Goal: Task Accomplishment & Management: Manage account settings

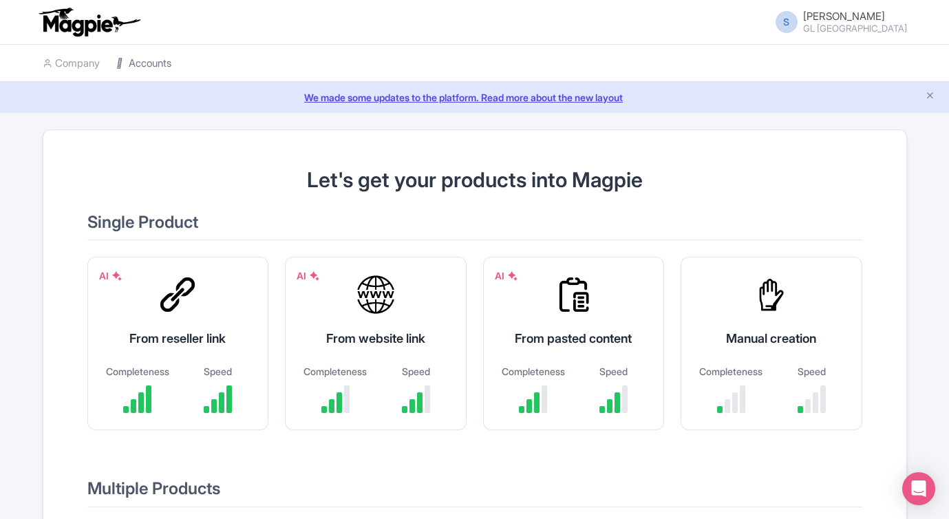
click at [151, 70] on link "Accounts" at bounding box center [143, 64] width 55 height 38
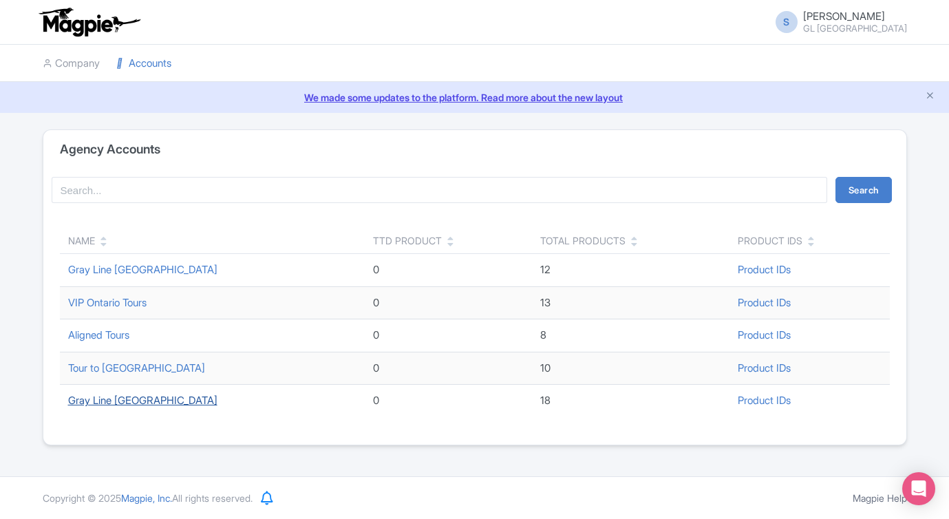
click at [105, 398] on link "Gray Line [GEOGRAPHIC_DATA]" at bounding box center [142, 400] width 149 height 13
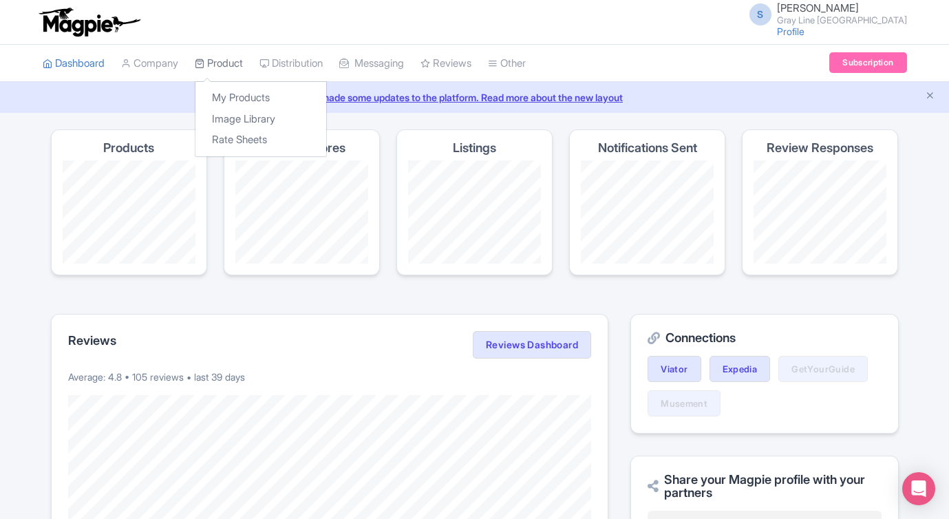
click at [236, 60] on link "Product" at bounding box center [219, 64] width 48 height 38
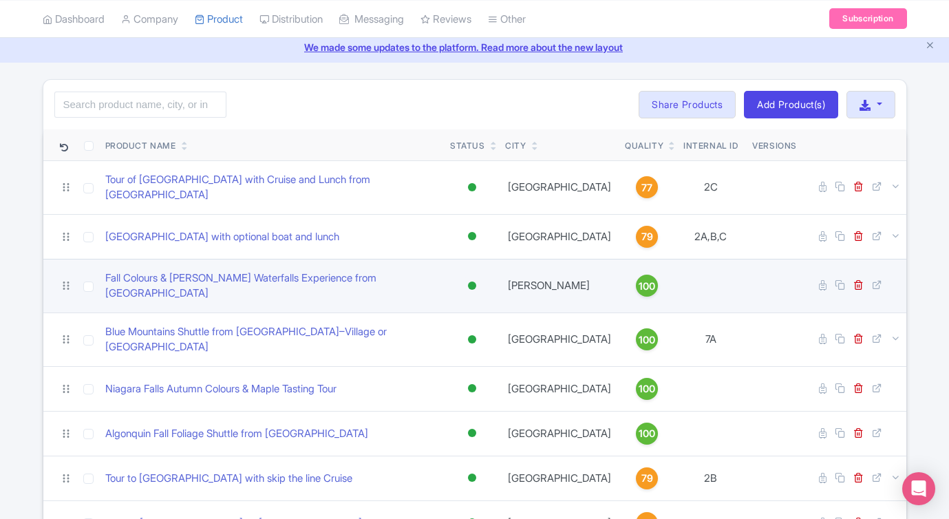
scroll to position [52, 0]
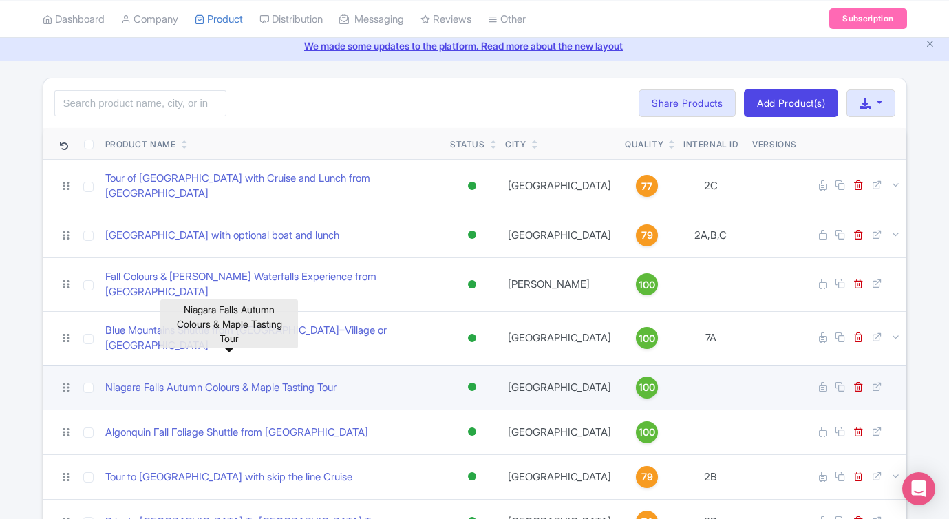
click at [242, 380] on link "Niagara Falls Autumn Colours & Maple Tasting Tour" at bounding box center [220, 388] width 231 height 16
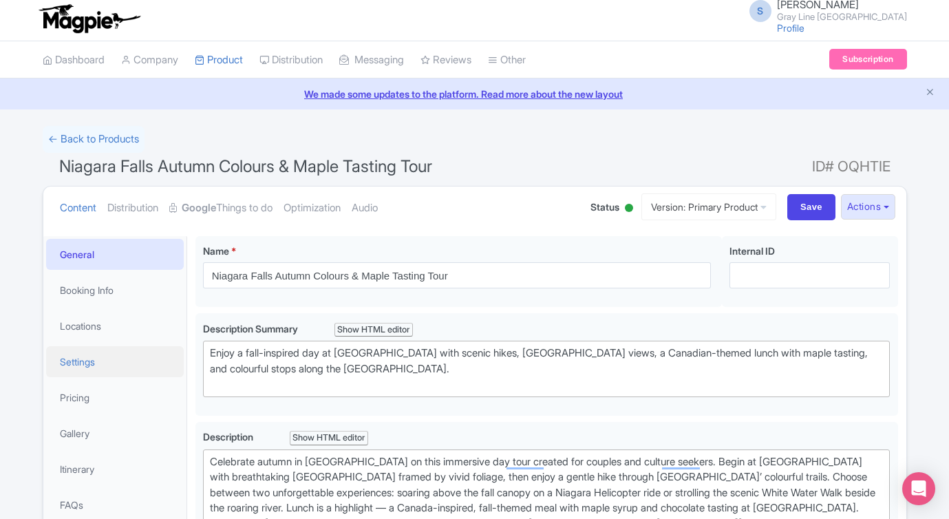
scroll to position [17, 0]
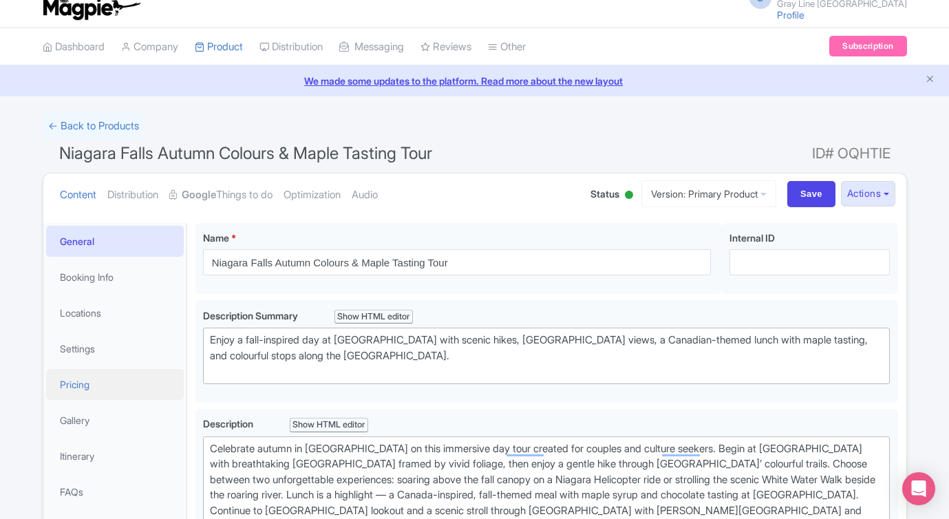
click at [84, 378] on link "Pricing" at bounding box center [115, 384] width 138 height 31
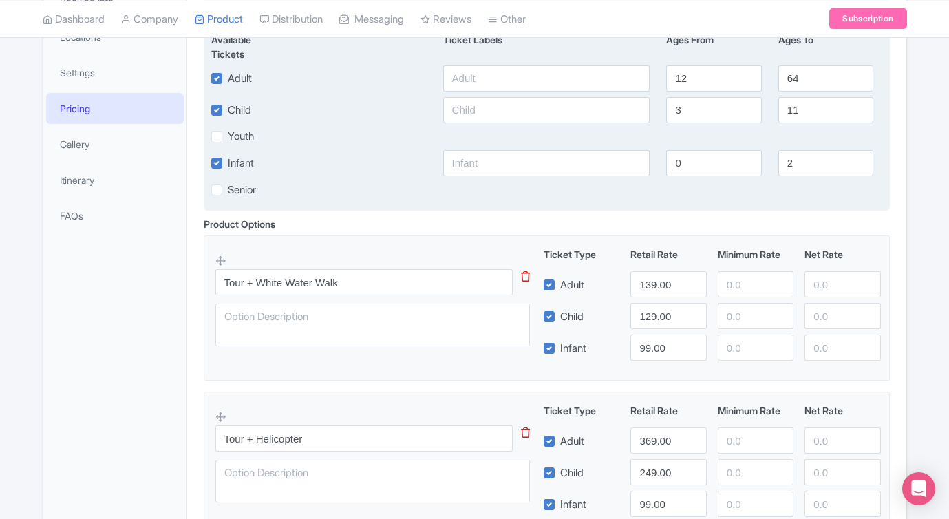
scroll to position [294, 0]
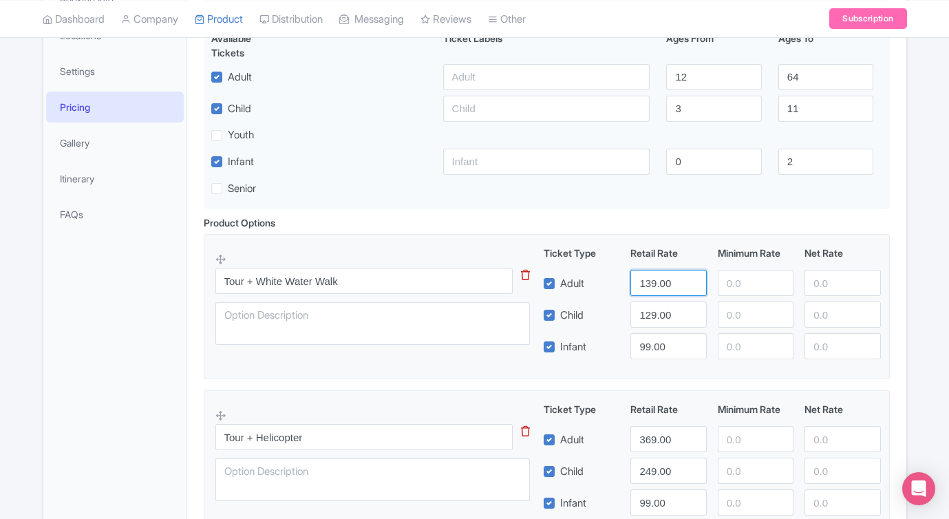
drag, startPoint x: 673, startPoint y: 283, endPoint x: 616, endPoint y: 283, distance: 57.1
click at [617, 283] on div "Adult 139.00" at bounding box center [712, 283] width 348 height 26
type input "164"
drag, startPoint x: 674, startPoint y: 316, endPoint x: 582, endPoint y: 308, distance: 91.9
click at [583, 308] on div "Child 129.00" at bounding box center [712, 314] width 348 height 26
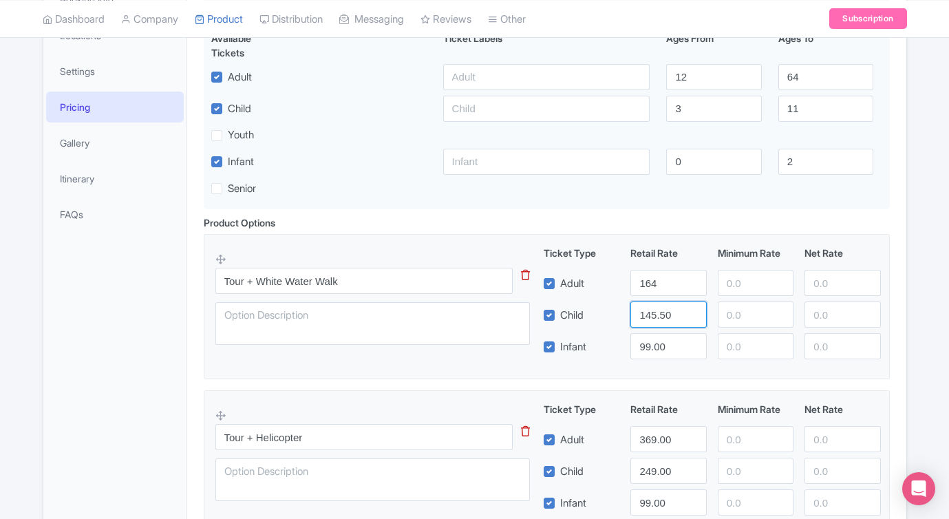
scroll to position [365, 0]
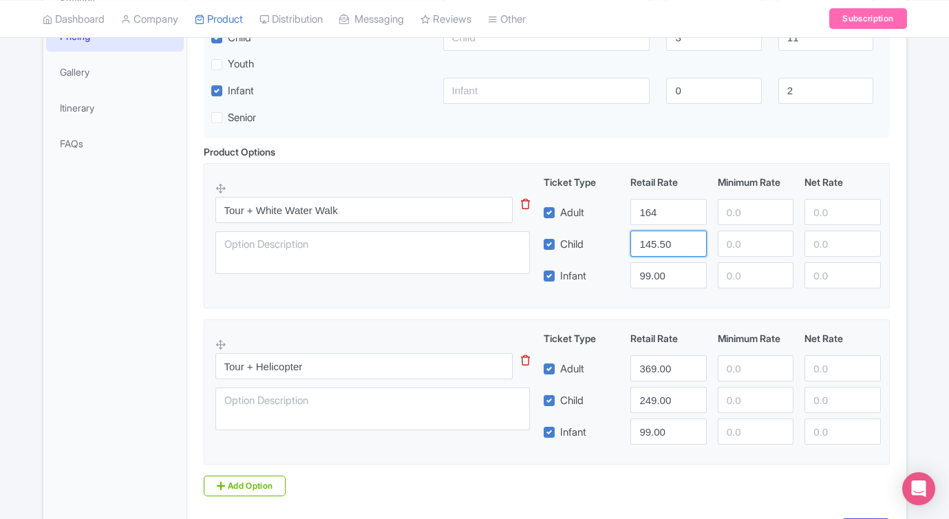
type input "145.50"
drag, startPoint x: 672, startPoint y: 370, endPoint x: 571, endPoint y: 368, distance: 101.9
click at [571, 368] on div "Adult 369.00" at bounding box center [712, 368] width 348 height 26
type input "394"
drag, startPoint x: 672, startPoint y: 403, endPoint x: 603, endPoint y: 403, distance: 68.8
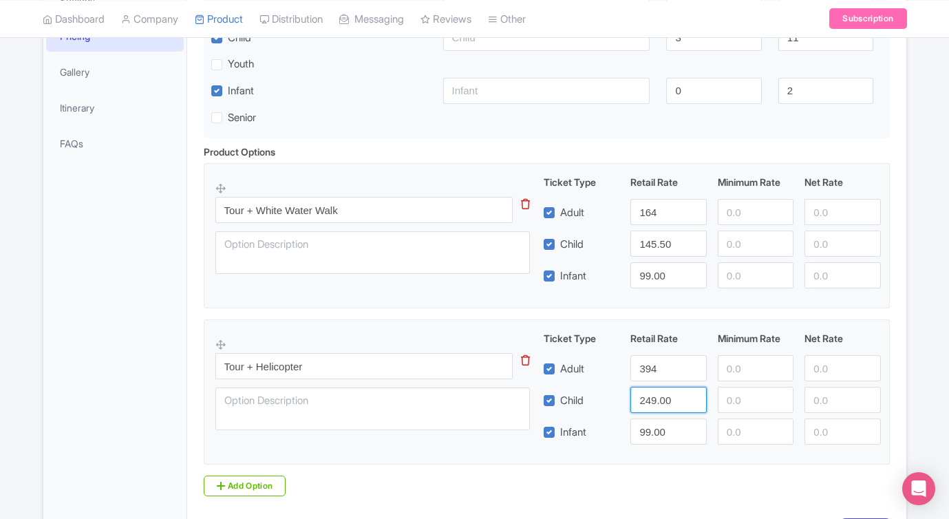
click at [603, 403] on div "Child 249.00" at bounding box center [712, 400] width 348 height 26
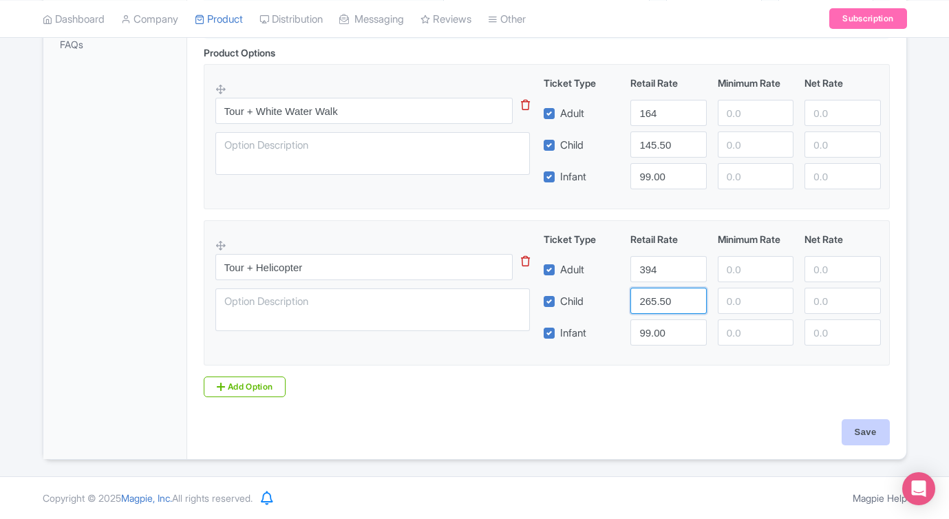
type input "265.50"
click at [863, 428] on input "Save" at bounding box center [866, 432] width 48 height 26
type input "Saving..."
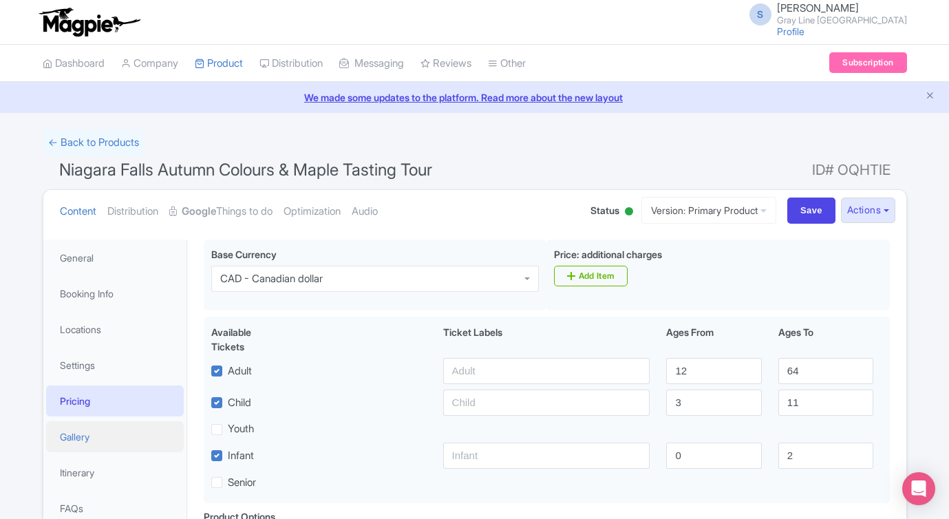
click at [81, 425] on link "Gallery" at bounding box center [115, 436] width 138 height 31
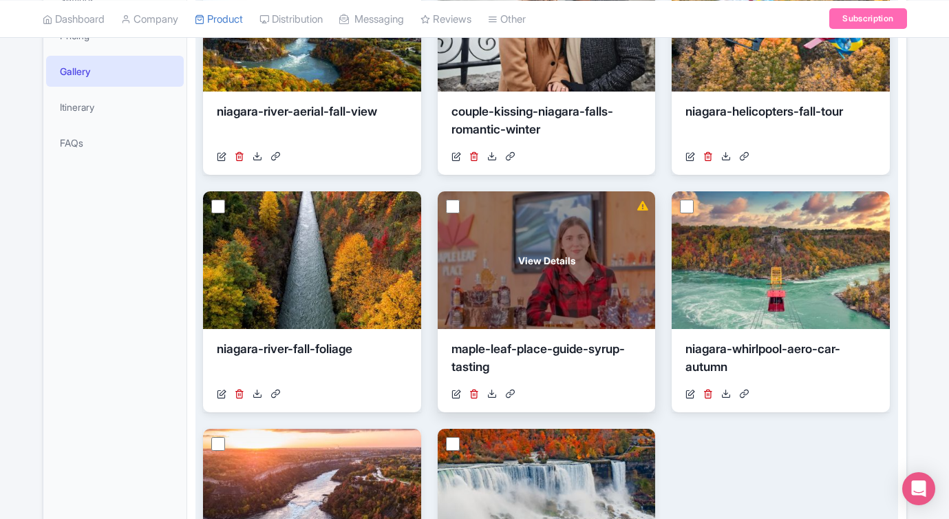
scroll to position [385, 0]
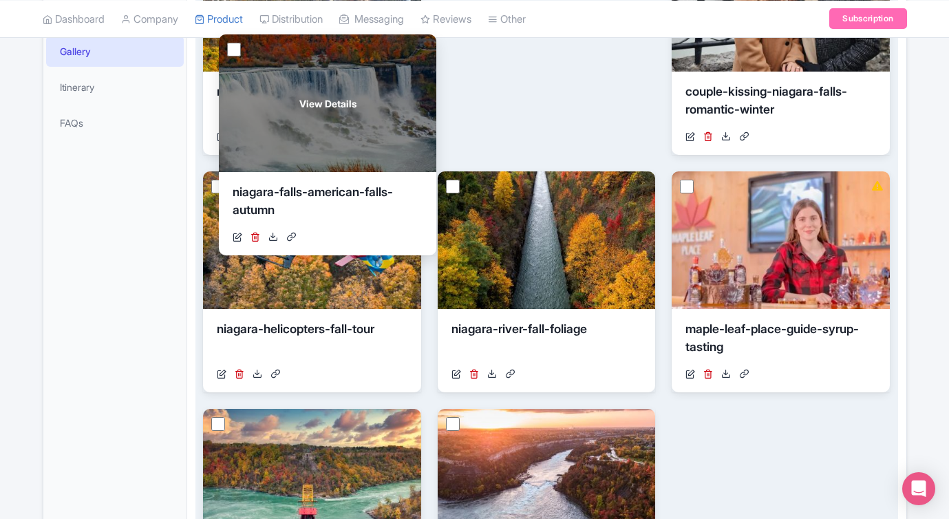
drag, startPoint x: 514, startPoint y: 434, endPoint x: 295, endPoint y: 59, distance: 433.7
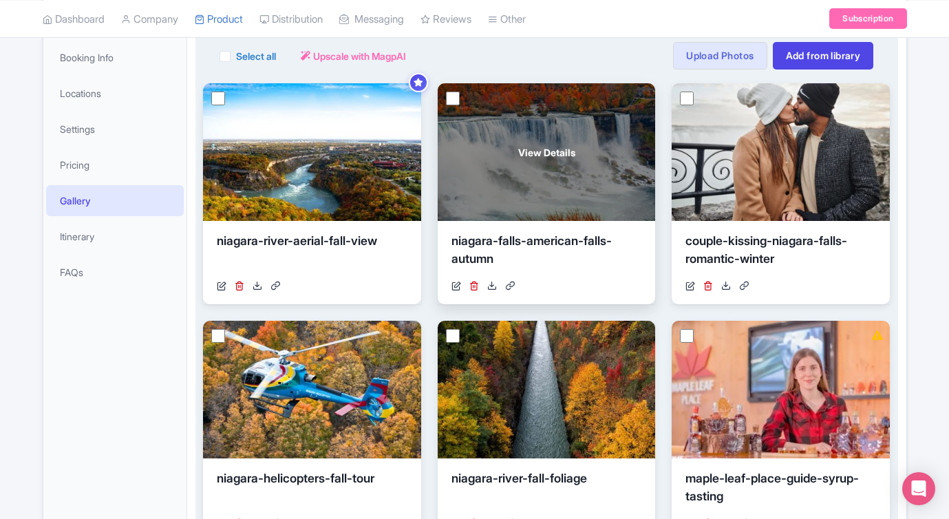
scroll to position [238, 0]
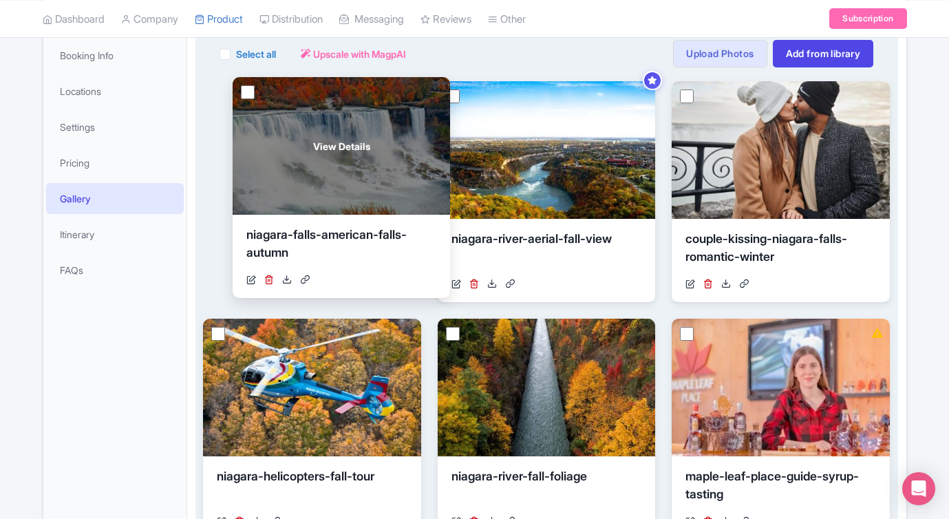
drag, startPoint x: 560, startPoint y: 156, endPoint x: 342, endPoint y: 149, distance: 217.6
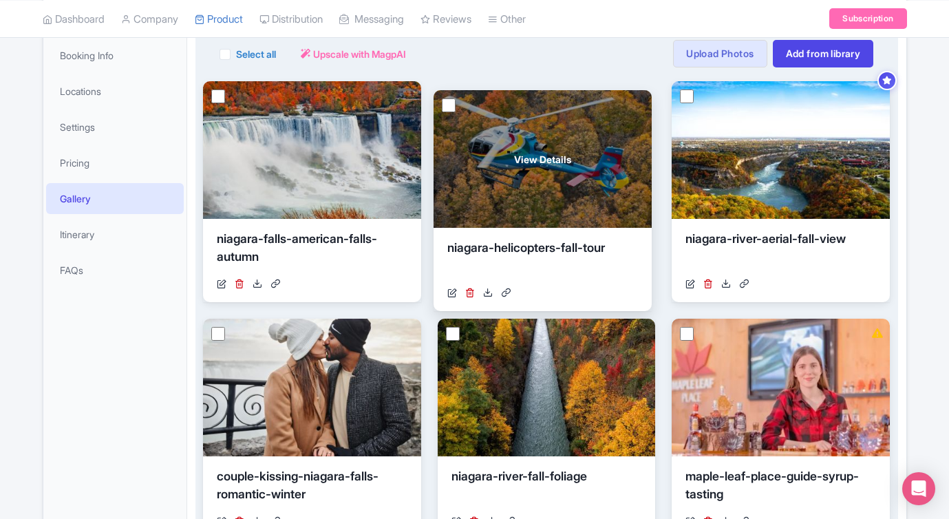
drag, startPoint x: 372, startPoint y: 357, endPoint x: 603, endPoint y: 128, distance: 324.6
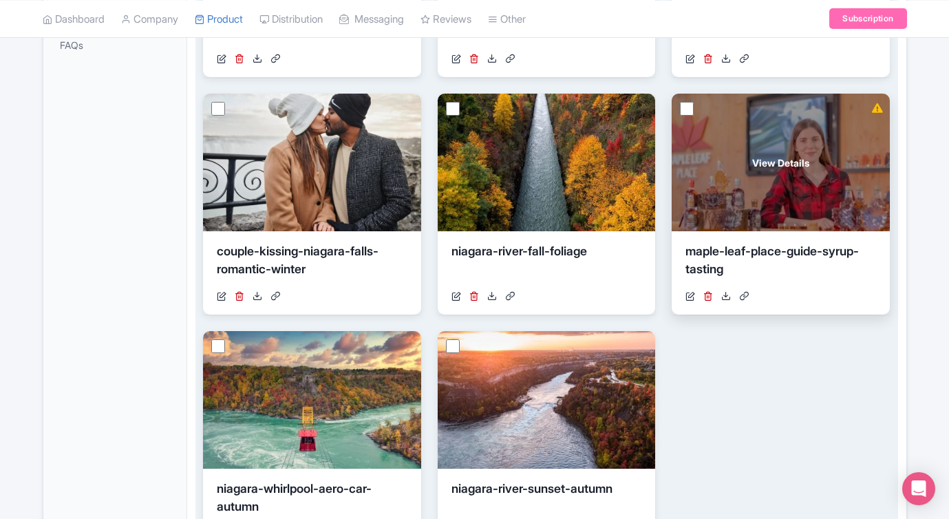
scroll to position [498, 0]
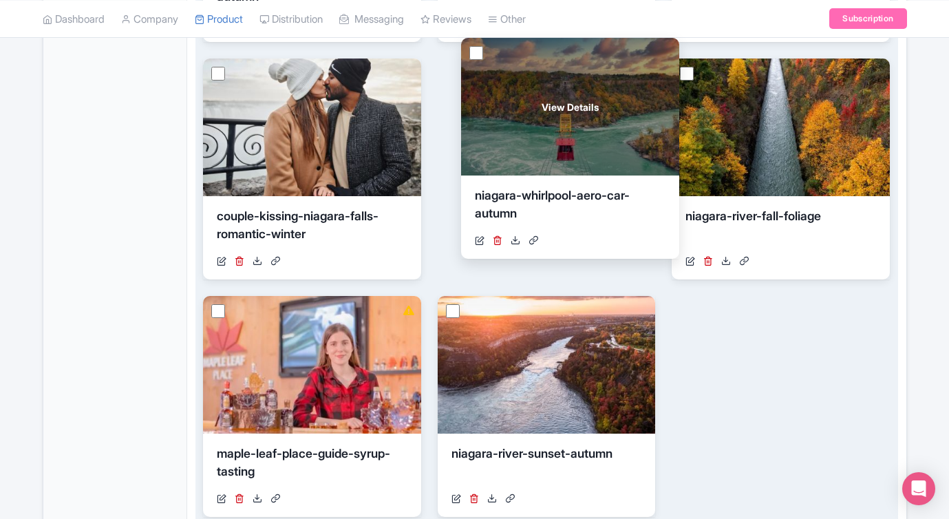
drag, startPoint x: 306, startPoint y: 397, endPoint x: 564, endPoint y: 139, distance: 365.0
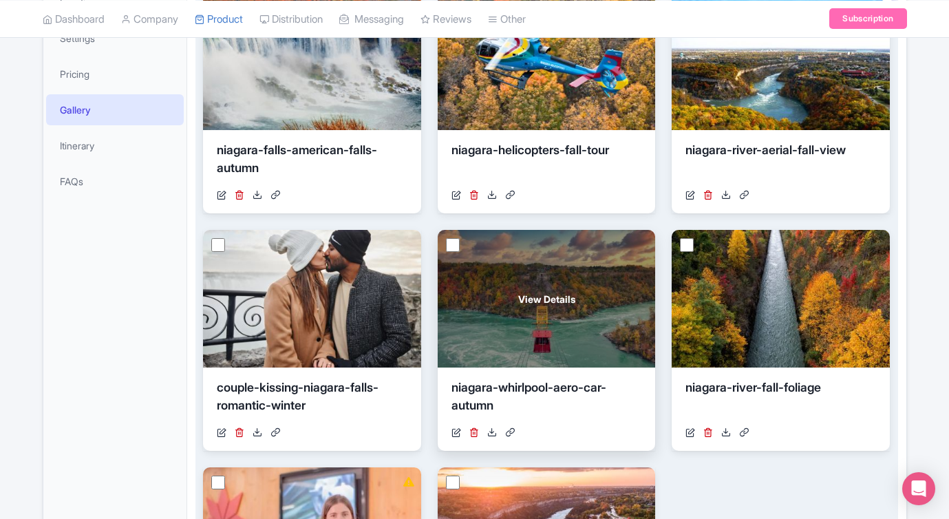
scroll to position [319, 0]
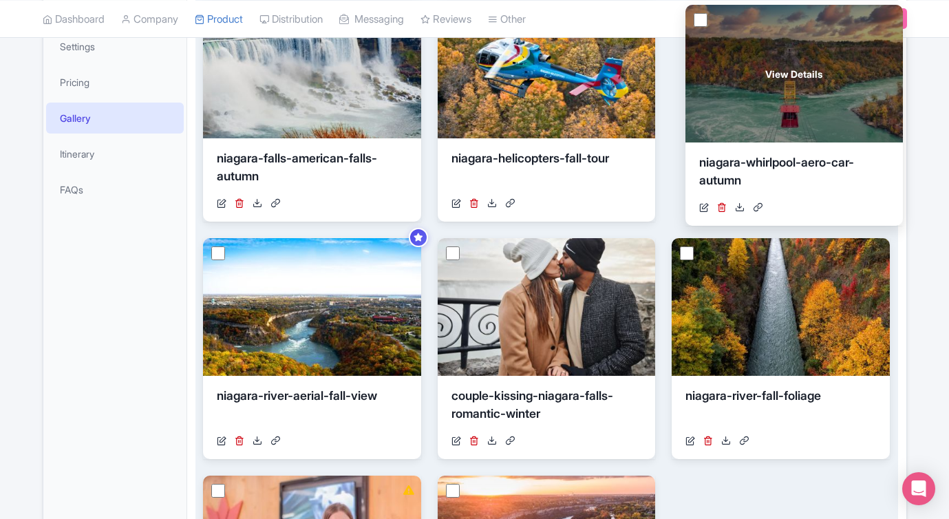
drag, startPoint x: 550, startPoint y: 308, endPoint x: 787, endPoint y: 81, distance: 328.6
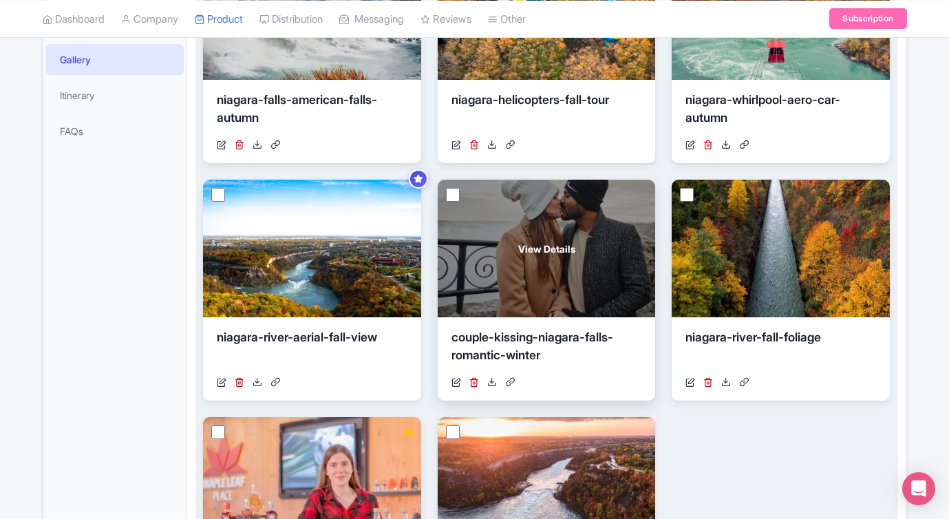
scroll to position [392, 0]
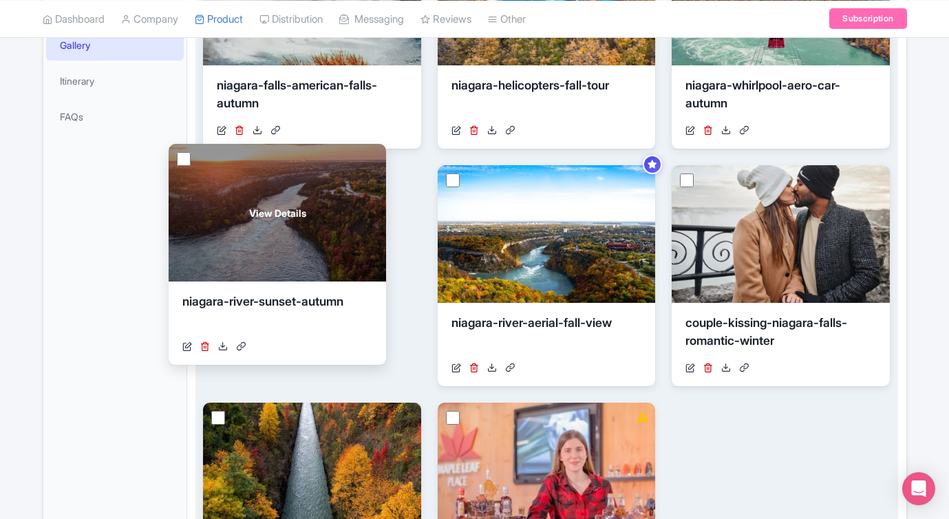
drag, startPoint x: 597, startPoint y: 471, endPoint x: 329, endPoint y: 213, distance: 372.4
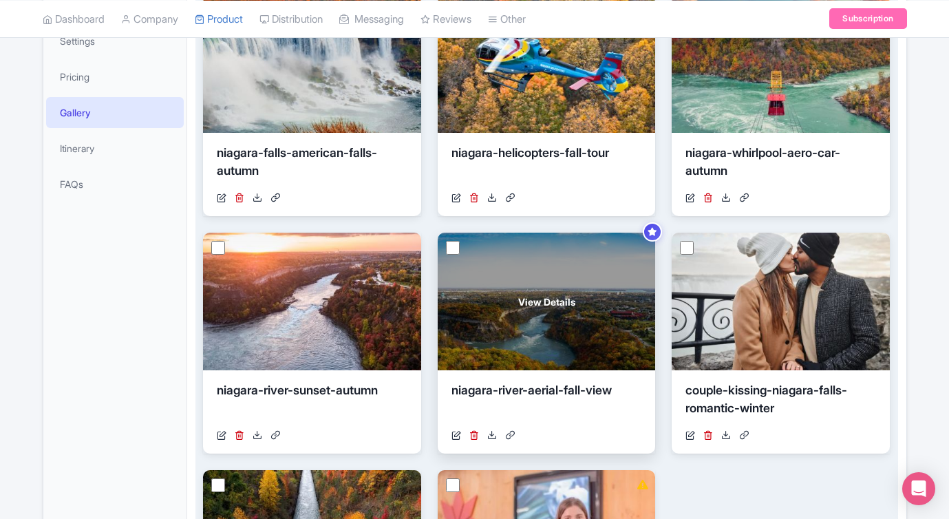
scroll to position [326, 0]
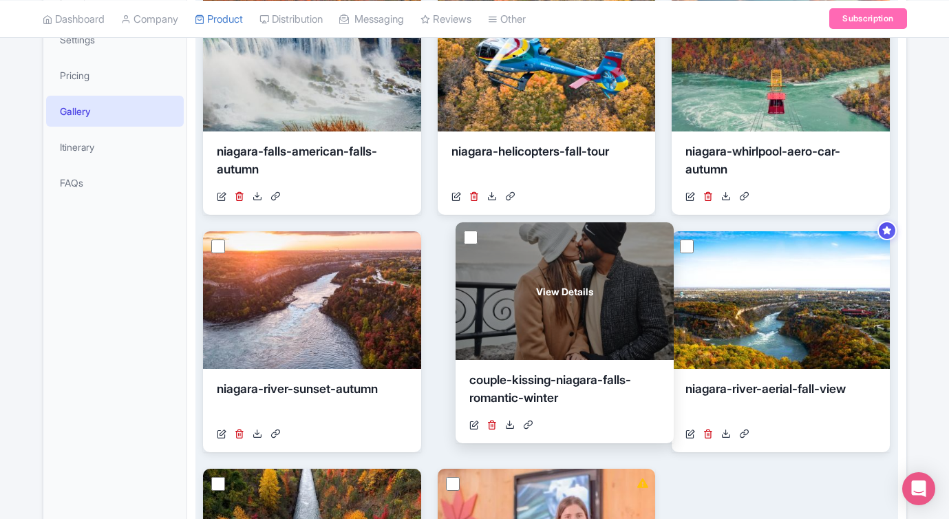
drag, startPoint x: 734, startPoint y: 328, endPoint x: 518, endPoint y: 319, distance: 217.0
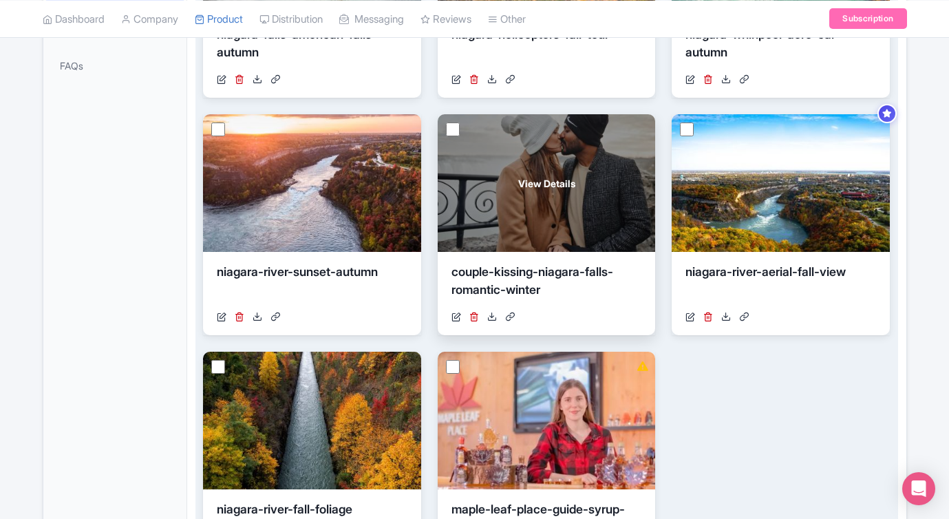
scroll to position [465, 0]
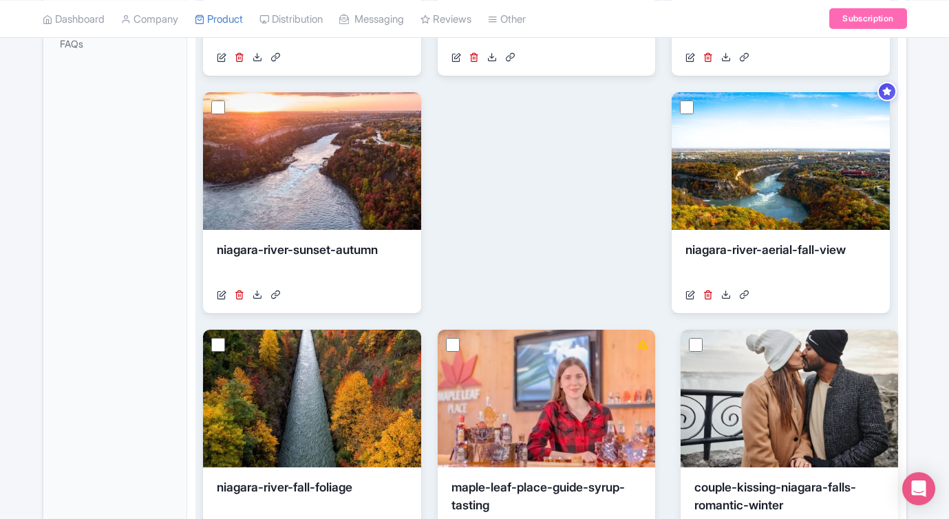
drag, startPoint x: 557, startPoint y: 200, endPoint x: 796, endPoint y: 438, distance: 337.7
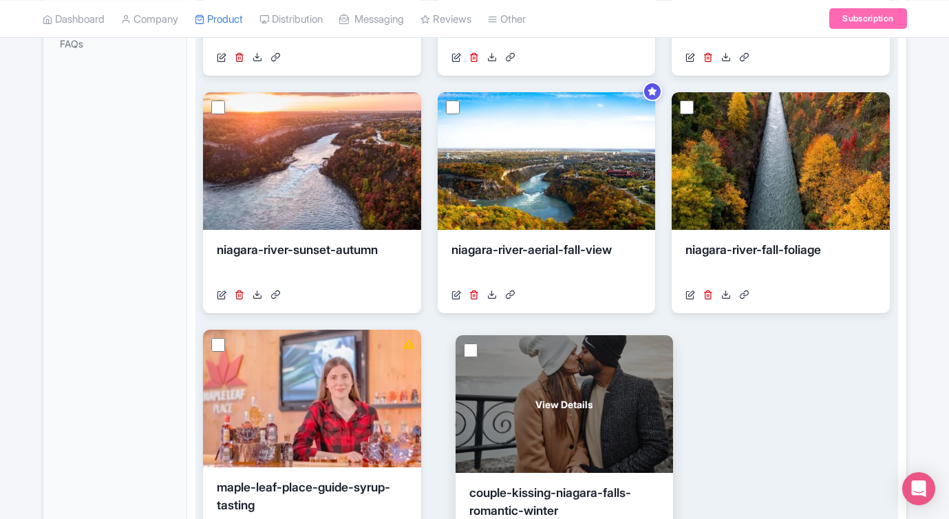
drag, startPoint x: 595, startPoint y: 203, endPoint x: 607, endPoint y: 439, distance: 236.4
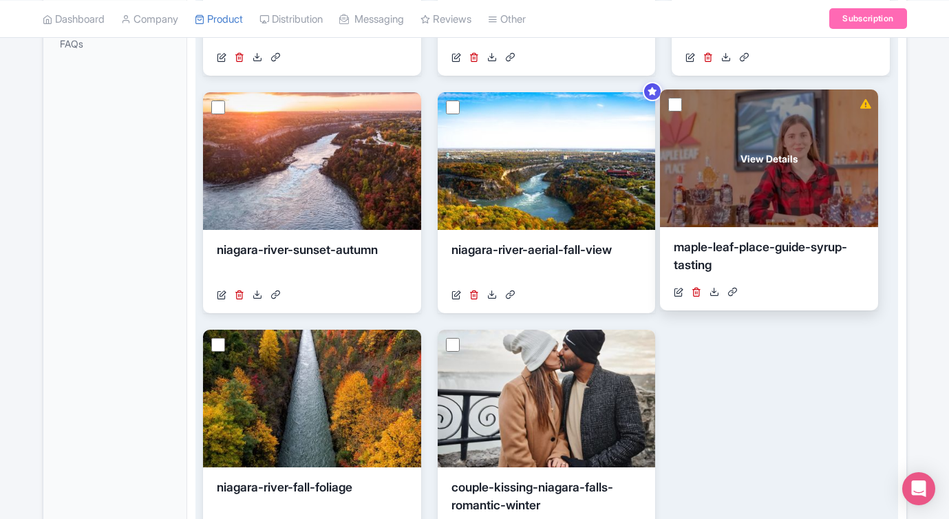
drag, startPoint x: 348, startPoint y: 438, endPoint x: 802, endPoint y: 198, distance: 513.2
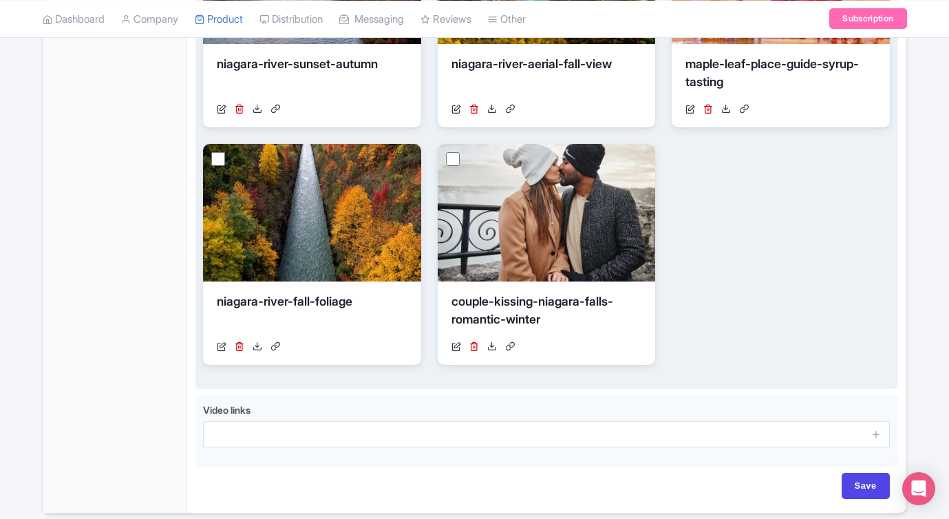
scroll to position [704, 0]
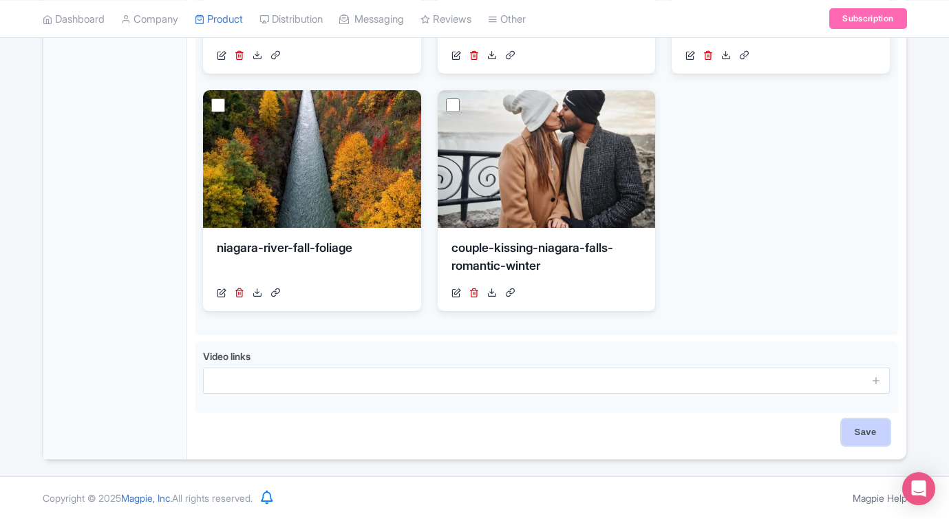
click at [864, 423] on input "Save" at bounding box center [866, 432] width 48 height 26
type input "Saving..."
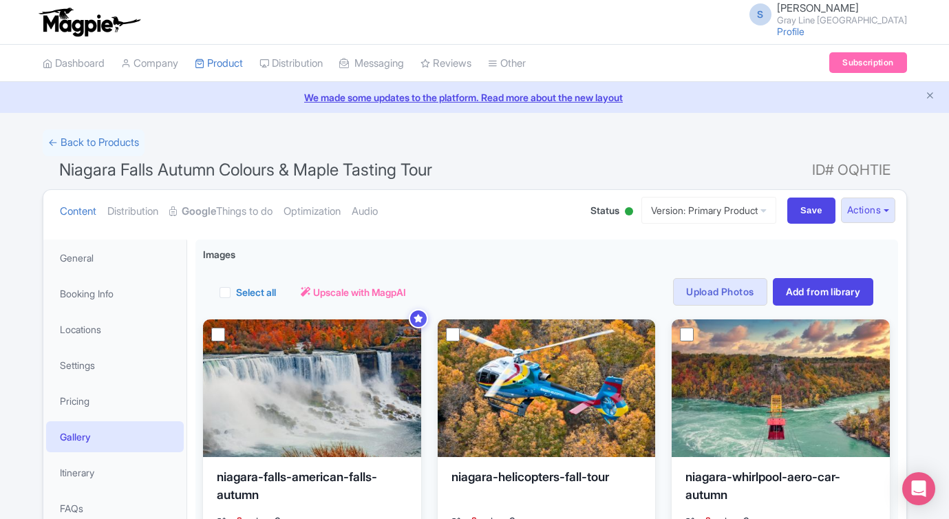
click at [578, 154] on div "← Back to Products" at bounding box center [475, 142] width 864 height 27
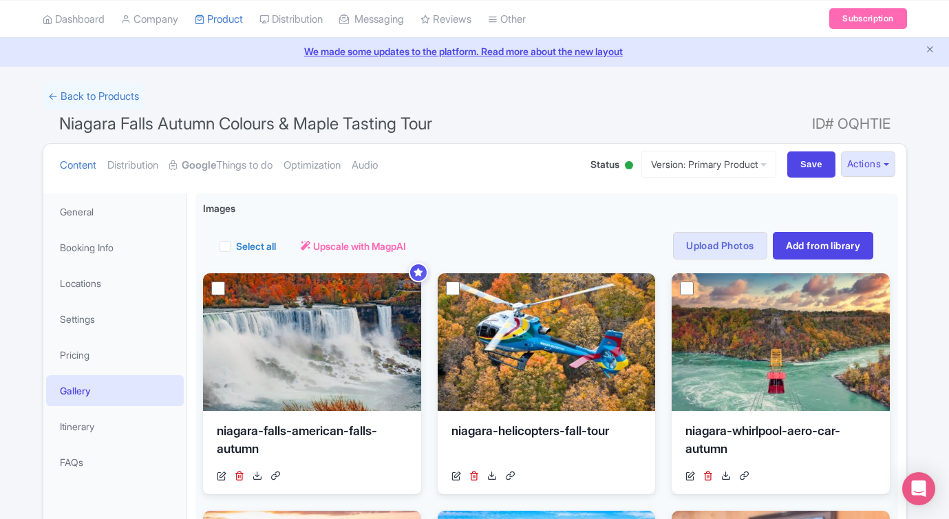
scroll to position [61, 0]
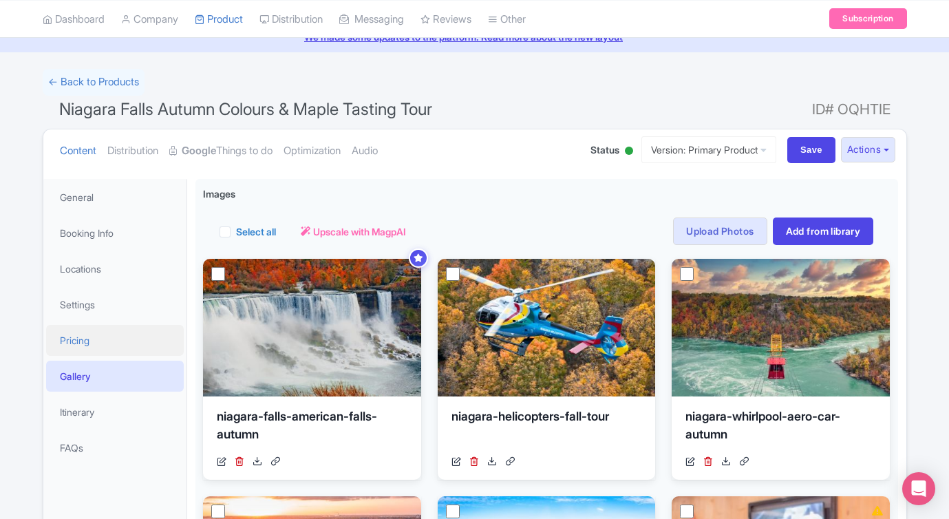
click at [81, 340] on link "Pricing" at bounding box center [115, 340] width 138 height 31
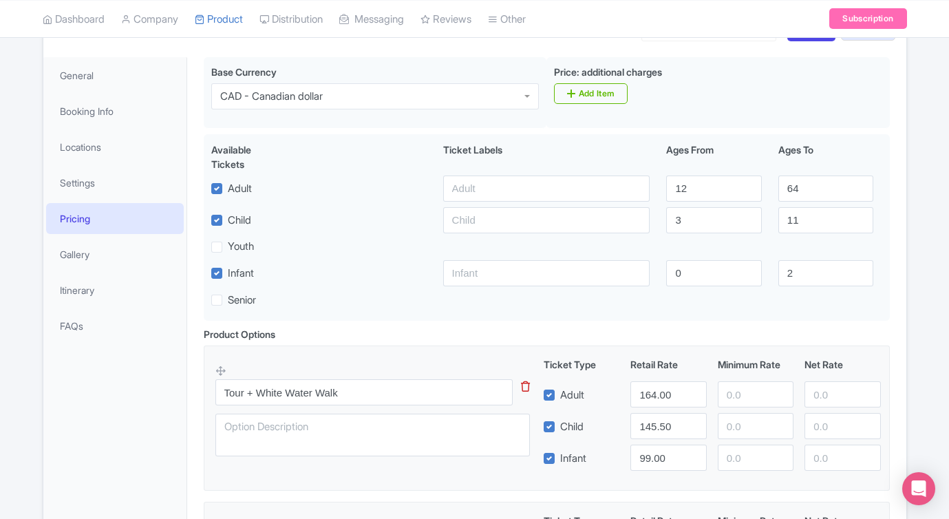
scroll to position [0, 0]
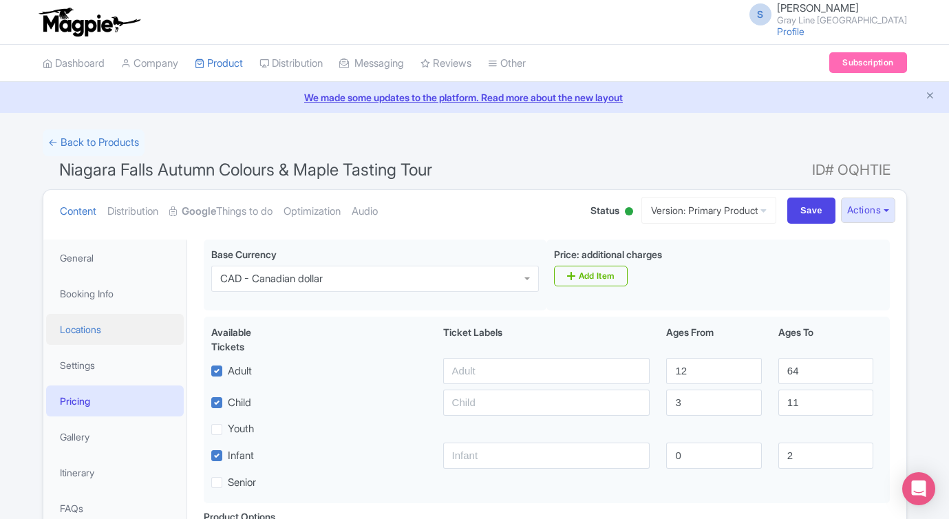
click at [98, 327] on link "Locations" at bounding box center [115, 329] width 138 height 31
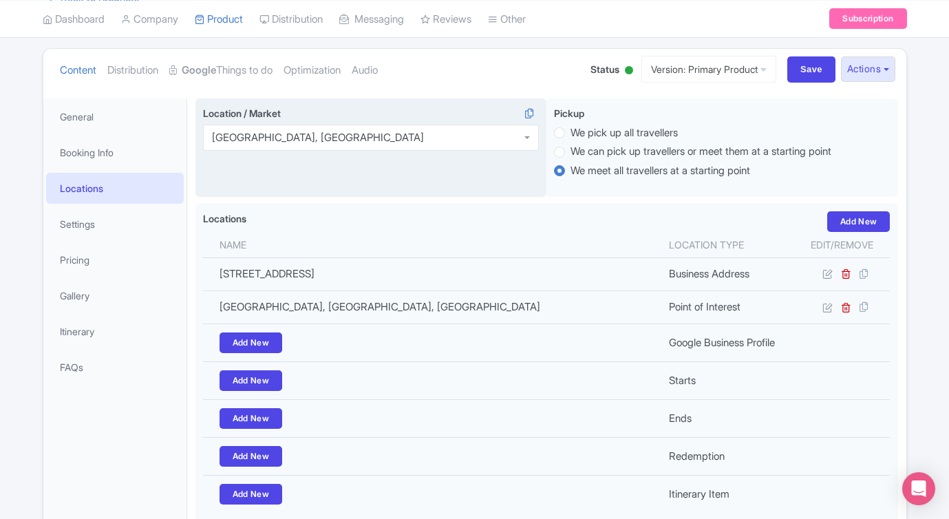
scroll to position [147, 0]
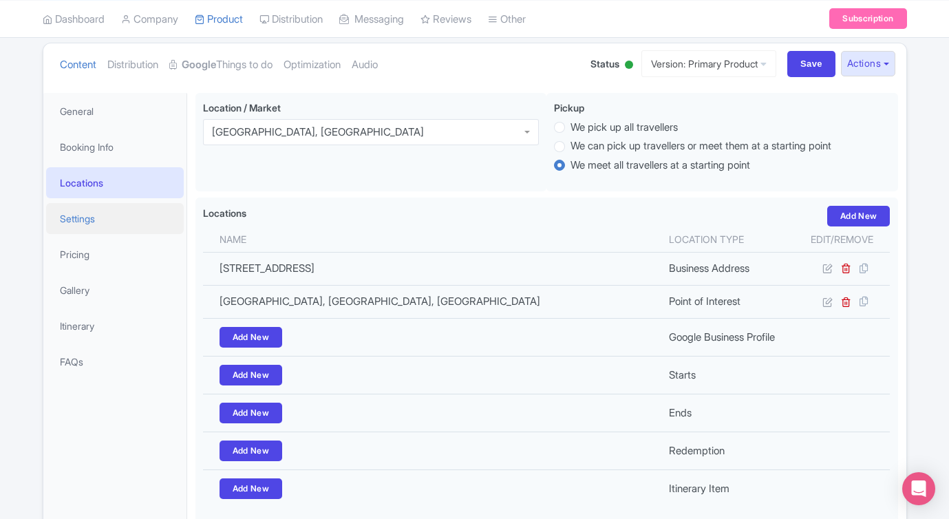
click at [79, 215] on link "Settings" at bounding box center [115, 218] width 138 height 31
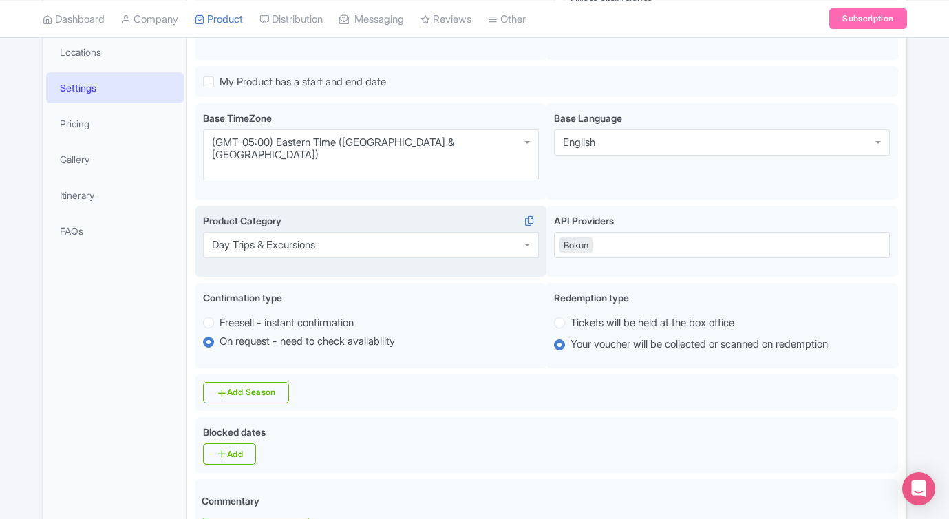
scroll to position [0, 0]
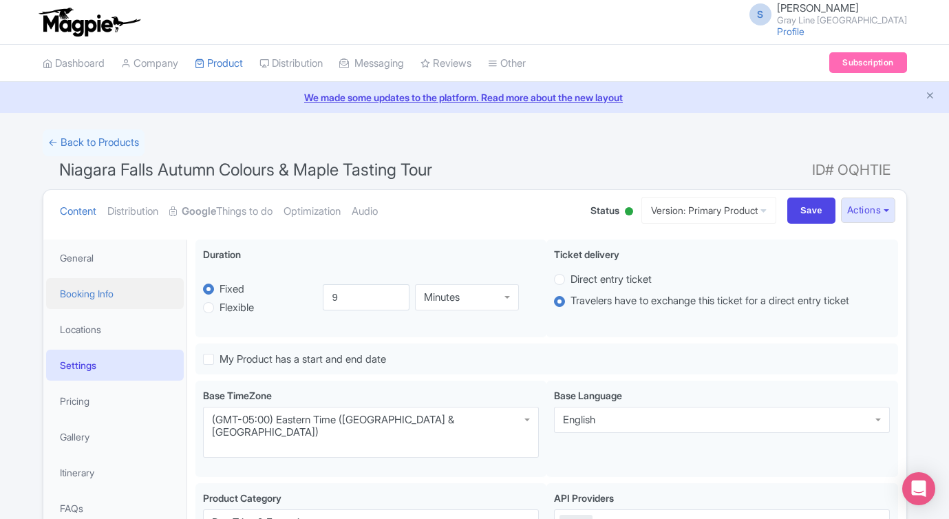
click at [99, 288] on link "Booking Info" at bounding box center [115, 293] width 138 height 31
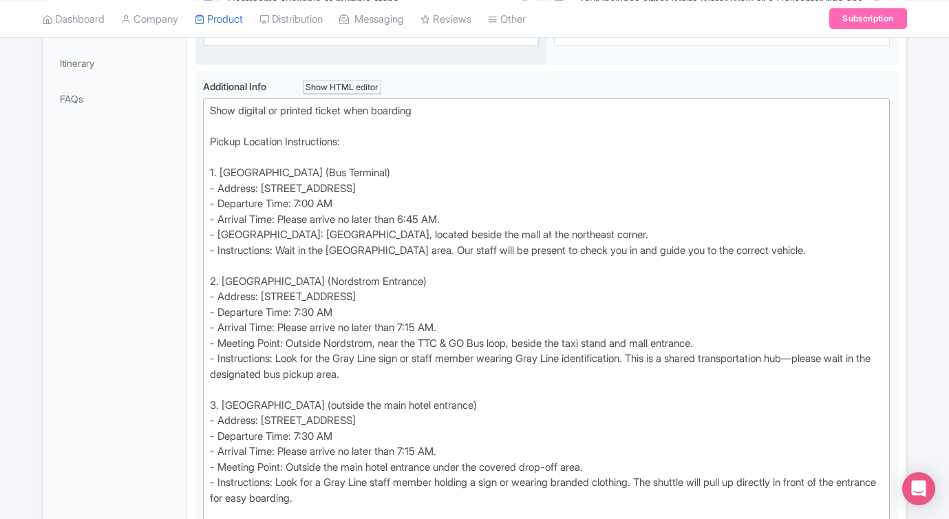
scroll to position [410, 0]
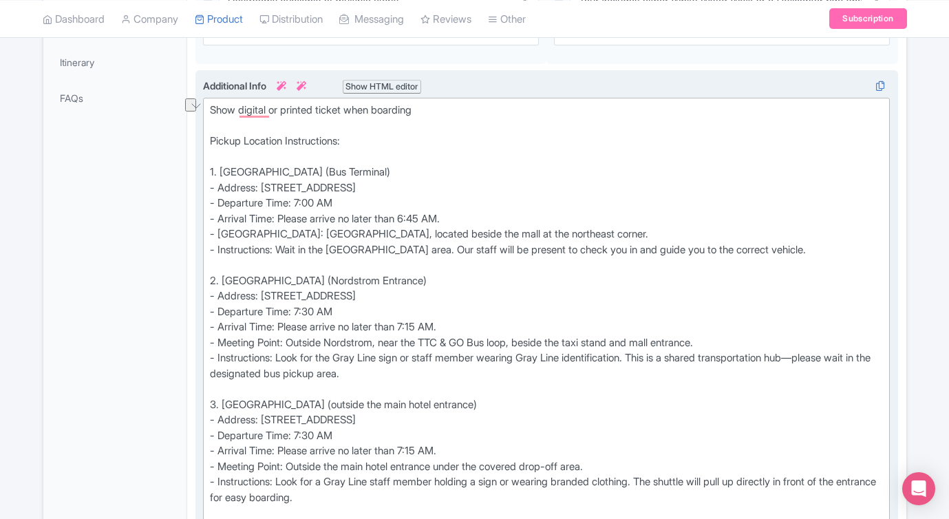
drag, startPoint x: 451, startPoint y: 189, endPoint x: 264, endPoint y: 183, distance: 188.0
click at [264, 183] on div "Show digital or printed ticket when boarding Pickup Location Instructions: 1. S…" at bounding box center [547, 397] width 674 height 588
click at [309, 184] on div "Show digital or printed ticket when boarding Pickup Location Instructions: 1. S…" at bounding box center [547, 397] width 674 height 588
click at [282, 185] on div "Show digital or printed ticket when boarding Pickup Location Instructions: 1. S…" at bounding box center [547, 397] width 674 height 588
drag, startPoint x: 424, startPoint y: 171, endPoint x: 349, endPoint y: 171, distance: 75.0
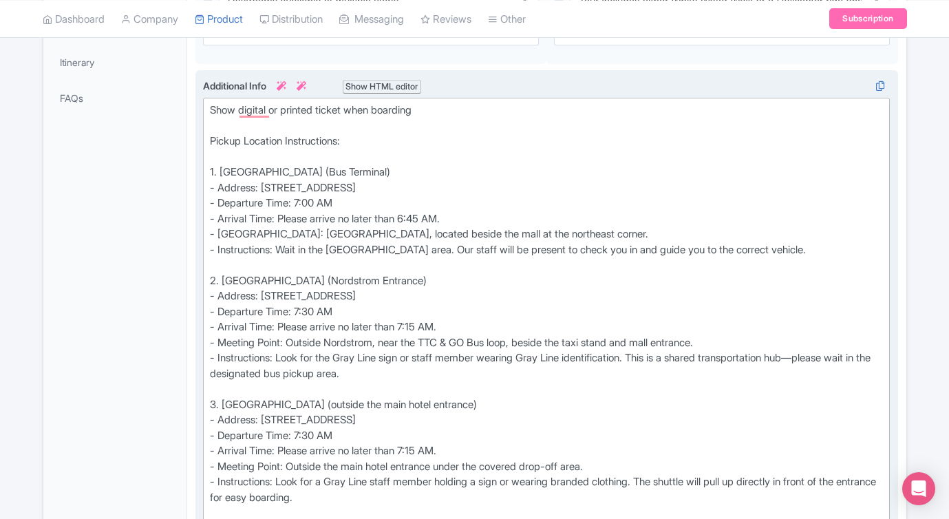
click at [349, 171] on div "Show digital or printed ticket when boarding Pickup Location Instructions: 1. S…" at bounding box center [547, 397] width 674 height 588
click at [468, 223] on div "Show digital or printed ticket when boarding Pickup Location Instructions: 1. S…" at bounding box center [547, 397] width 674 height 588
drag, startPoint x: 290, startPoint y: 234, endPoint x: 693, endPoint y: 232, distance: 403.3
click at [693, 232] on div "Show digital or printed ticket when boarding Pickup Location Instructions: 1. S…" at bounding box center [547, 397] width 674 height 588
type trix-editor "<div>Show digital or printed ticket when boarding<br><br>Pickup Location Instru…"
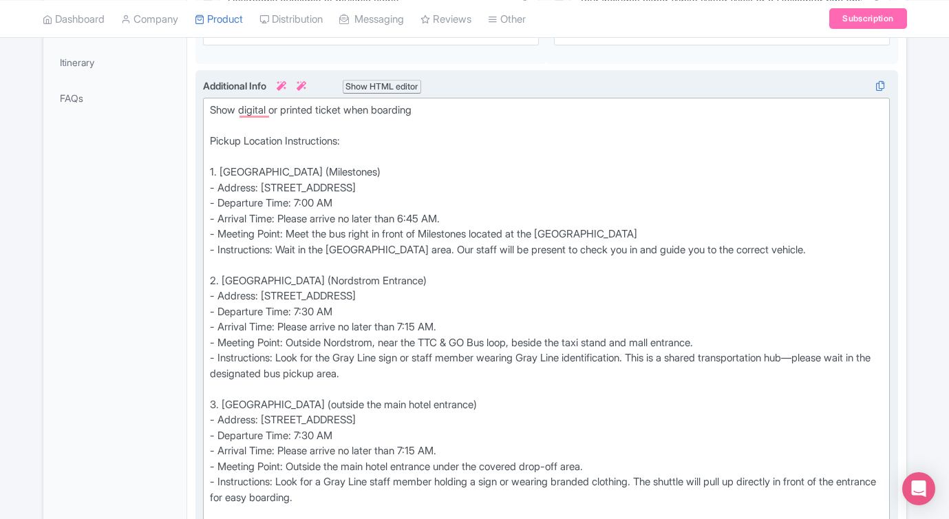
click at [660, 277] on div "Show digital or printed ticket when boarding Pickup Location Instructions: 1. S…" at bounding box center [547, 397] width 674 height 588
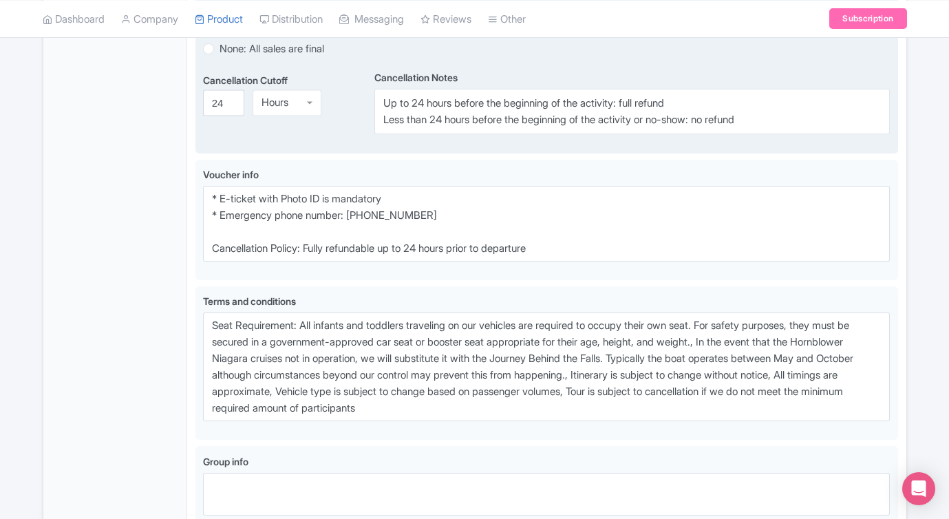
scroll to position [1434, 0]
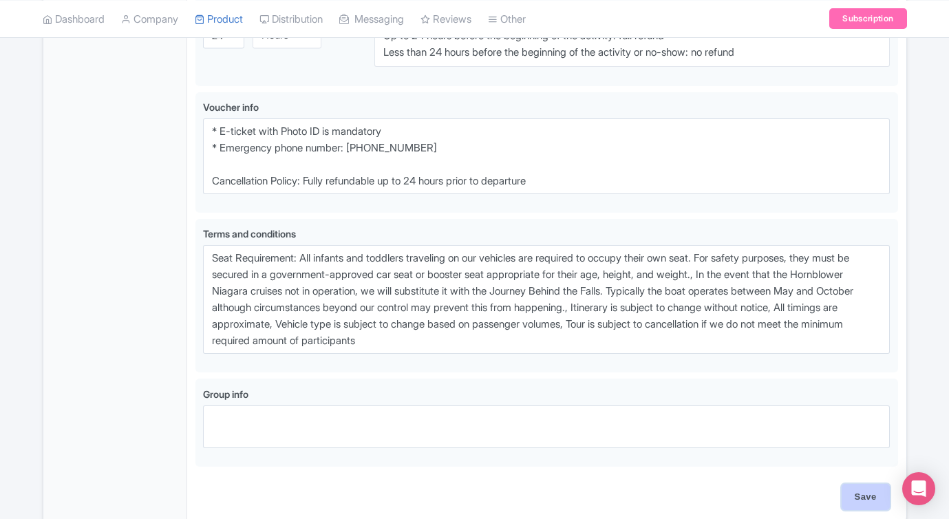
click at [868, 493] on input "Save" at bounding box center [866, 497] width 48 height 26
type input "Saving..."
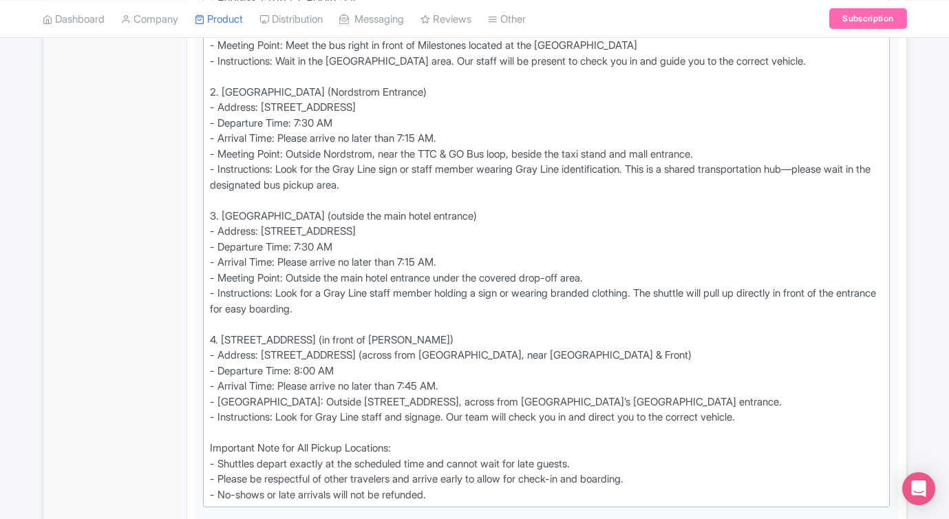
scroll to position [593, 0]
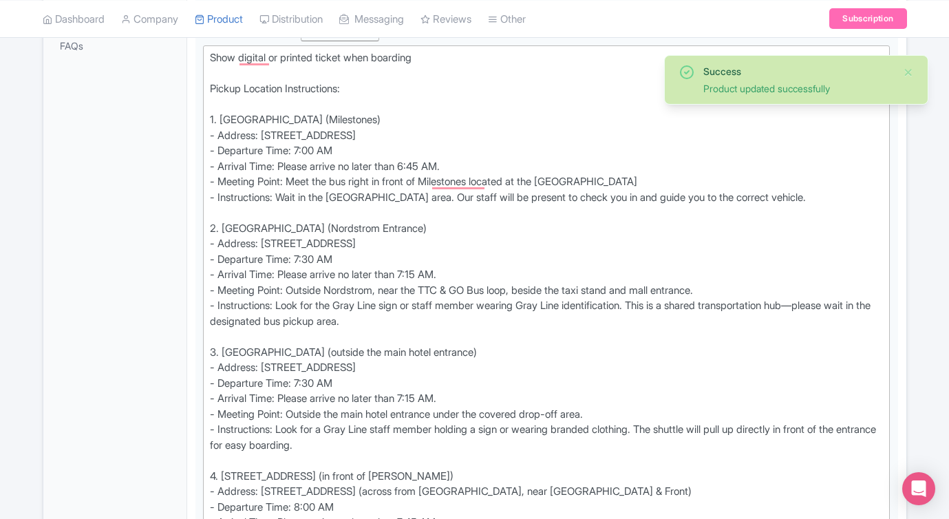
scroll to position [460, 0]
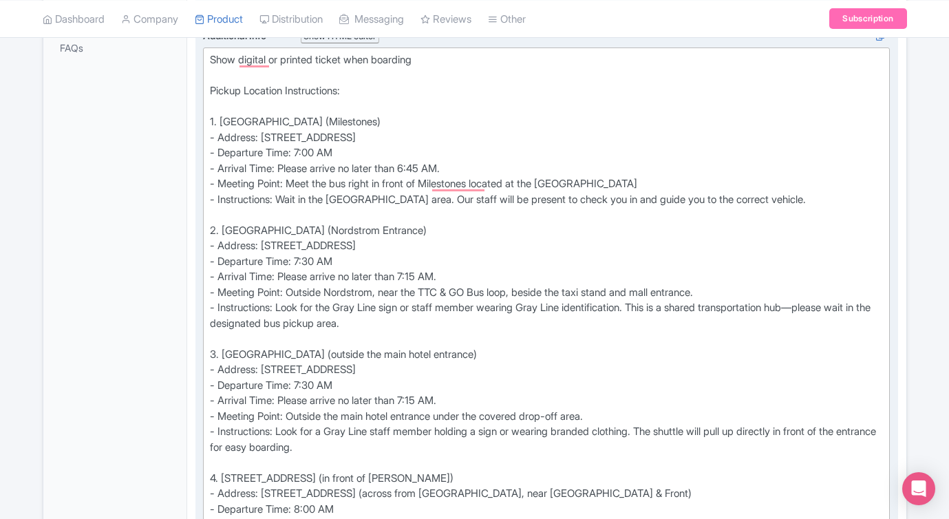
click at [454, 230] on div "Show digital or printed ticket when boarding Pickup Location Instructions: 1. […" at bounding box center [547, 346] width 674 height 588
drag, startPoint x: 532, startPoint y: 239, endPoint x: 264, endPoint y: 244, distance: 267.8
click at [264, 244] on div "Show digital or printed ticket when boarding Pickup Location Instructions: 1. […" at bounding box center [547, 346] width 674 height 588
copy div "[STREET_ADDRESS]"
click at [532, 222] on div "Show digital or printed ticket when boarding Pickup Location Instructions: 1. […" at bounding box center [547, 346] width 674 height 588
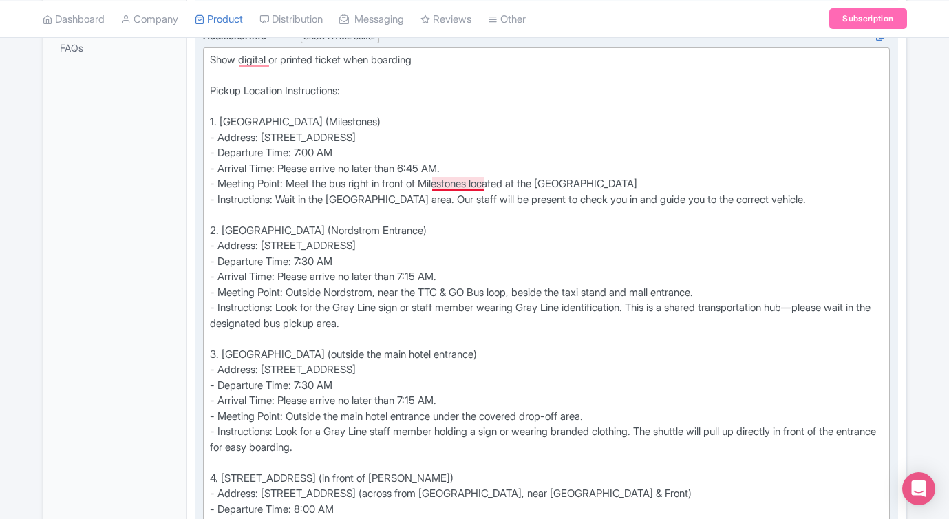
click at [484, 180] on div "Show digital or printed ticket when boarding Pickup Location Instructions: 1. […" at bounding box center [547, 346] width 674 height 588
click at [530, 184] on div "Show digital or printed ticket when boarding Pickup Location Instructions: 1. […" at bounding box center [547, 346] width 674 height 588
click at [735, 178] on div "Show digital or printed ticket when boarding Pickup Location Instructions: 1. S…" at bounding box center [547, 346] width 674 height 588
click at [412, 124] on div "Show digital or printed ticket when boarding Pickup Location Instructions: 1. S…" at bounding box center [547, 346] width 674 height 588
drag, startPoint x: 412, startPoint y: 124, endPoint x: 349, endPoint y: 119, distance: 62.8
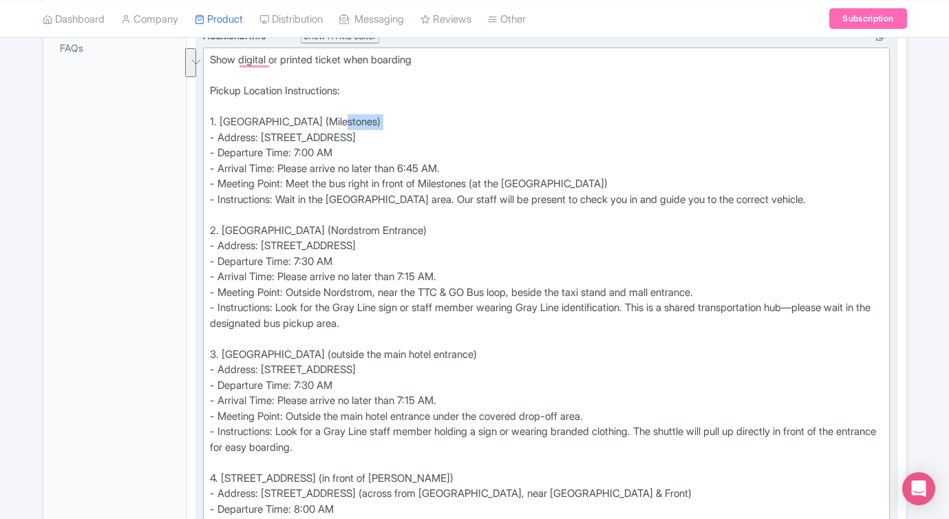
click at [349, 119] on div "Show digital or printed ticket when boarding Pickup Location Instructions: 1. S…" at bounding box center [547, 346] width 674 height 588
click at [219, 122] on div "Show digital or printed ticket when boarding Pickup Location Instructions: 1. S…" at bounding box center [547, 346] width 674 height 588
click at [528, 138] on div "Show digital or printed ticket when boarding Pickup Location Instructions: 1. M…" at bounding box center [547, 346] width 674 height 588
click at [663, 182] on div "Show digital or printed ticket when boarding Pickup Location Instructions: 1. M…" at bounding box center [547, 346] width 674 height 588
drag, startPoint x: 584, startPoint y: 129, endPoint x: 529, endPoint y: 131, distance: 55.8
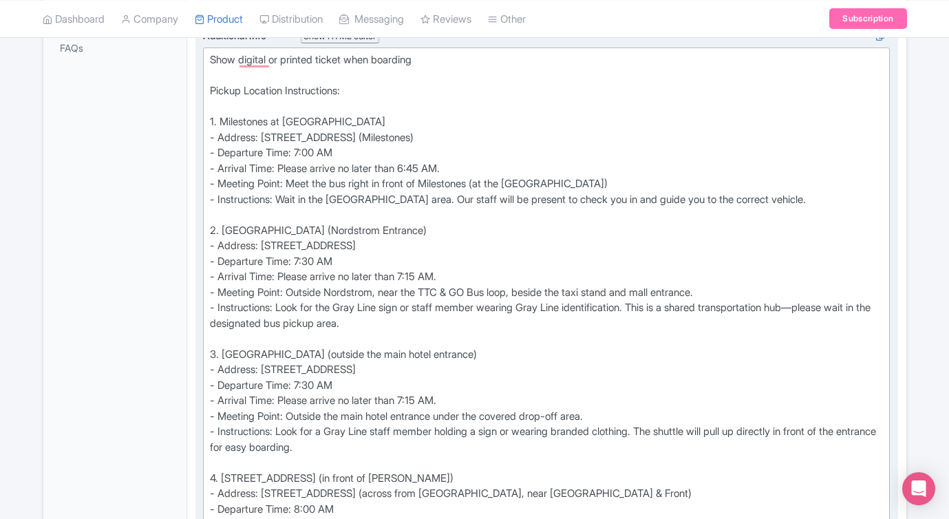
click at [529, 131] on div "Show digital or printed ticket when boarding Pickup Location Instructions: 1. M…" at bounding box center [547, 346] width 674 height 588
click at [586, 136] on div "Show digital or printed ticket when boarding Pickup Location Instructions: 1. M…" at bounding box center [547, 346] width 674 height 588
drag, startPoint x: 586, startPoint y: 136, endPoint x: 520, endPoint y: 134, distance: 66.1
click at [520, 135] on div "Show digital or printed ticket when boarding Pickup Location Instructions: 1. M…" at bounding box center [547, 346] width 674 height 588
type trix-editor "<div>Show digital or printed ticket when boarding<br><br>Pickup Location Instru…"
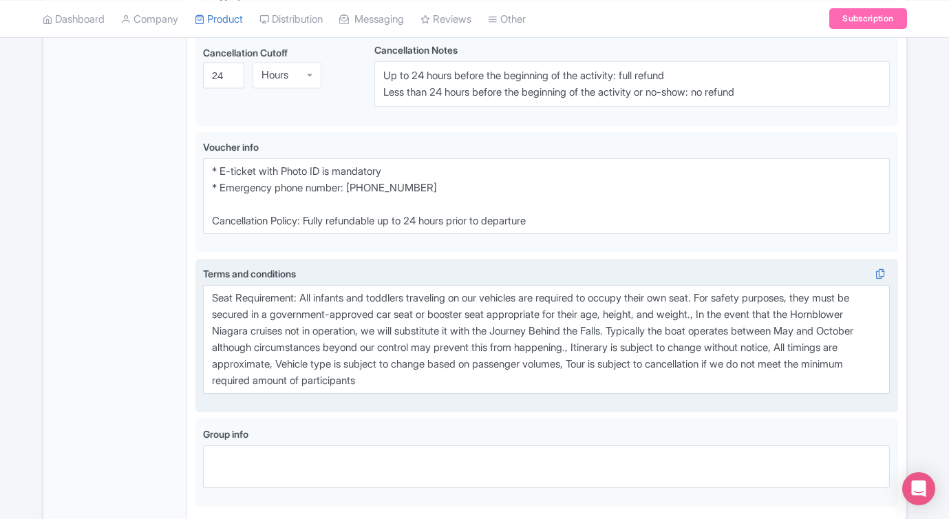
scroll to position [1498, 0]
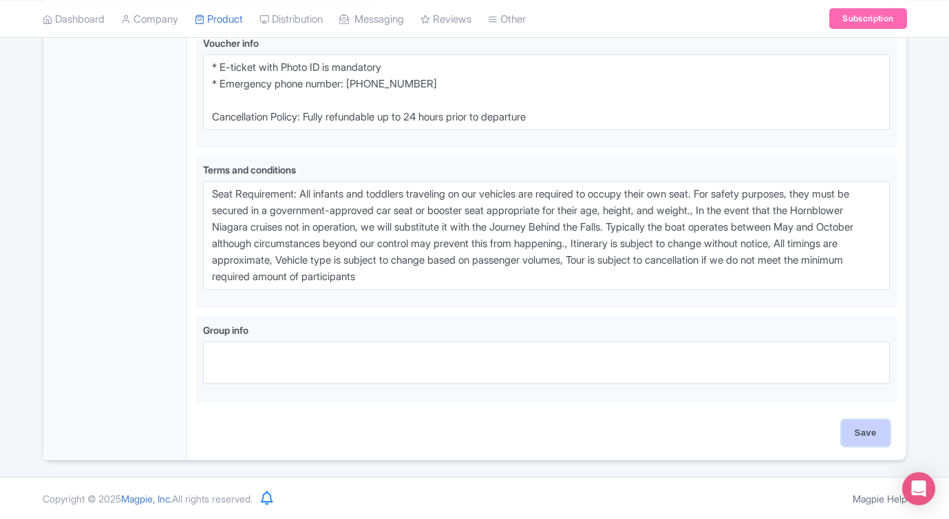
click at [859, 434] on input "Save" at bounding box center [866, 433] width 48 height 26
type input "Saving..."
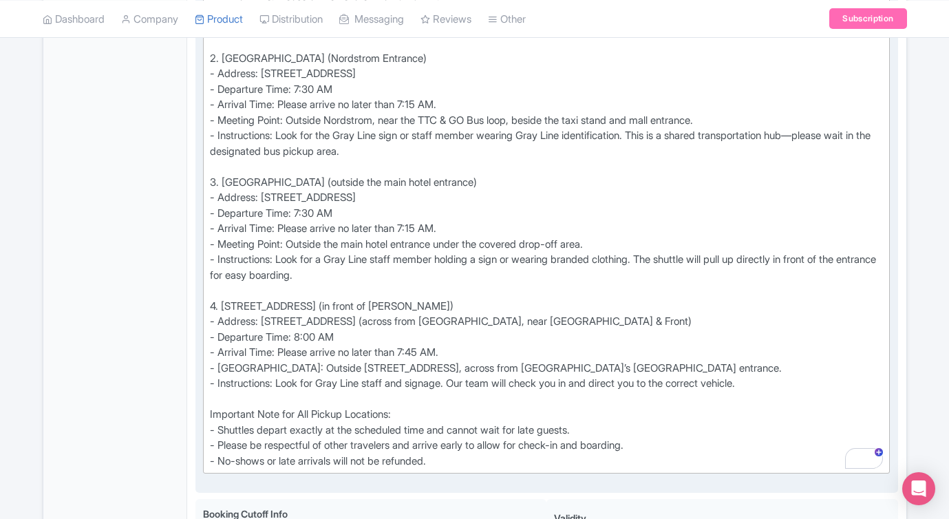
scroll to position [641, 0]
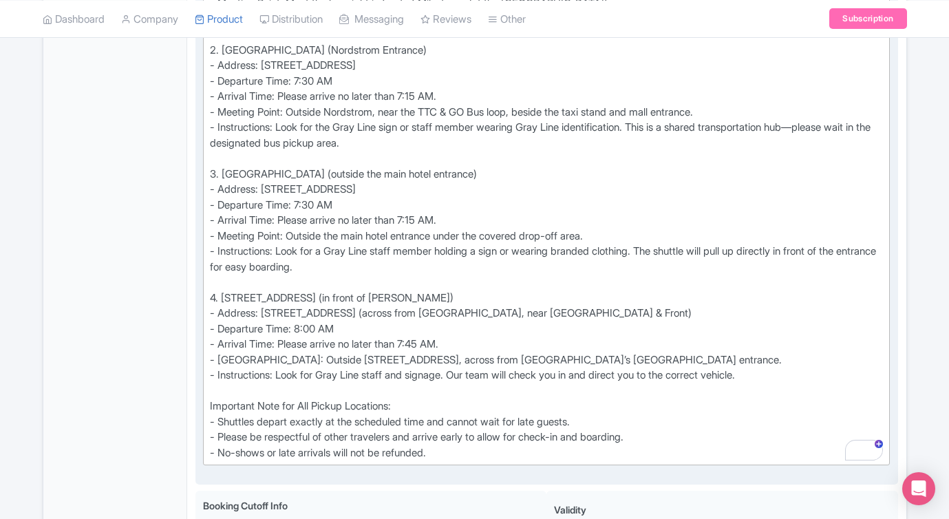
click at [455, 329] on div "Show digital or printed ticket when boarding Pickup Location Instructions: 1. M…" at bounding box center [547, 166] width 674 height 588
click at [429, 298] on div "Show digital or printed ticket when boarding Pickup Location Instructions: 1. M…" at bounding box center [547, 166] width 674 height 588
drag, startPoint x: 698, startPoint y: 316, endPoint x: 467, endPoint y: 317, distance: 231.2
click at [467, 317] on div "Show digital or printed ticket when boarding Pickup Location Instructions: 1. M…" at bounding box center [547, 166] width 674 height 588
type trix-editor "<div>Show digital or printed ticket when boarding<br><br>Pickup Location Instru…"
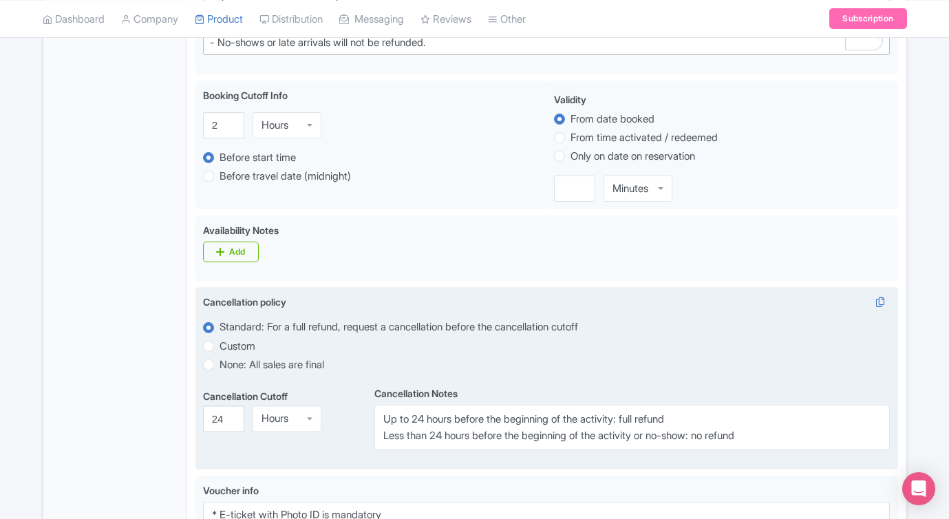
scroll to position [1498, 0]
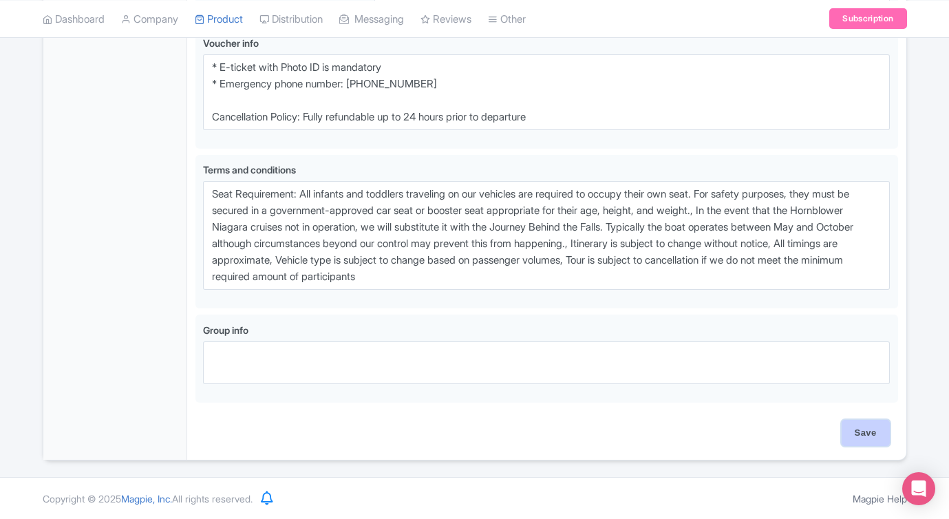
click at [864, 436] on input "Save" at bounding box center [866, 433] width 48 height 26
type input "Saving..."
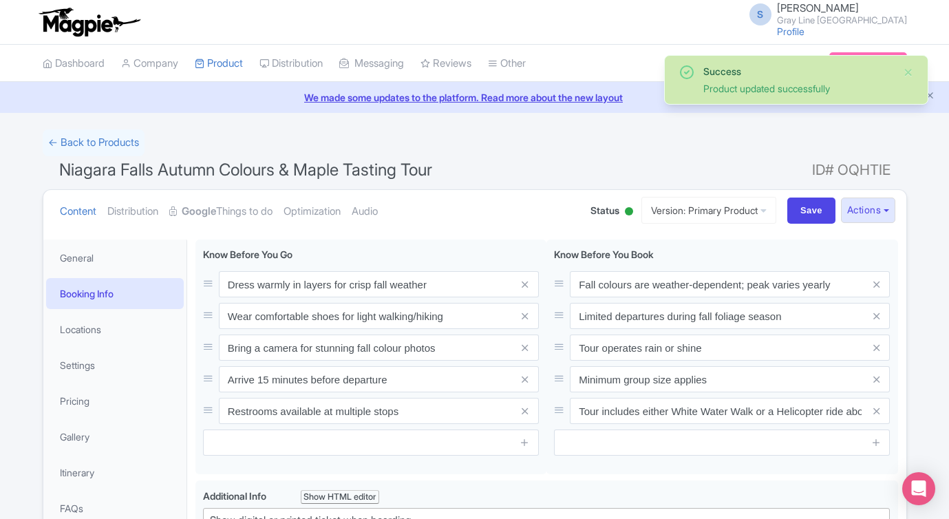
scroll to position [240, 0]
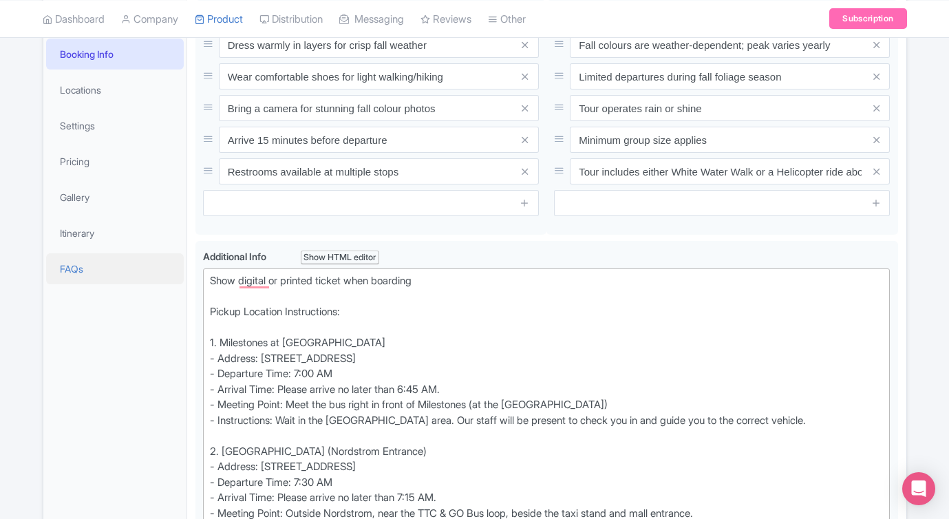
click at [58, 262] on link "FAQs" at bounding box center [115, 268] width 138 height 31
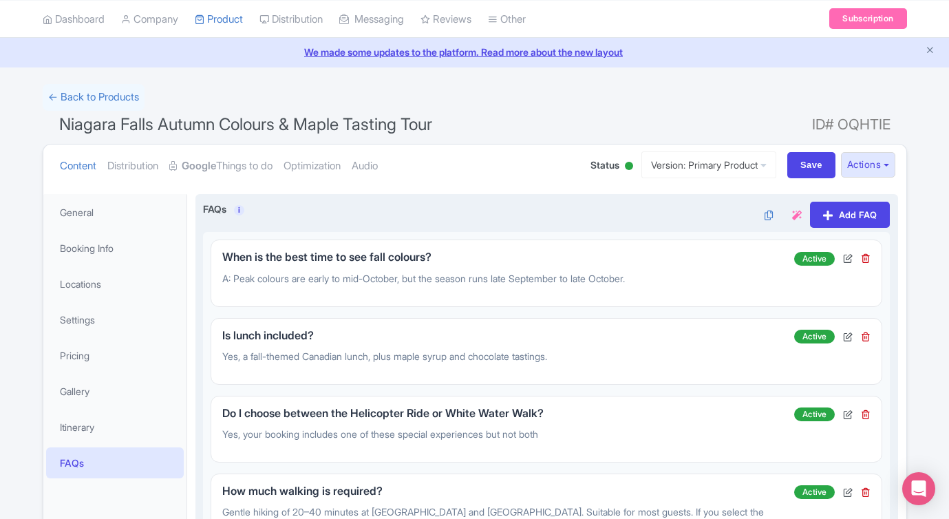
scroll to position [47, 0]
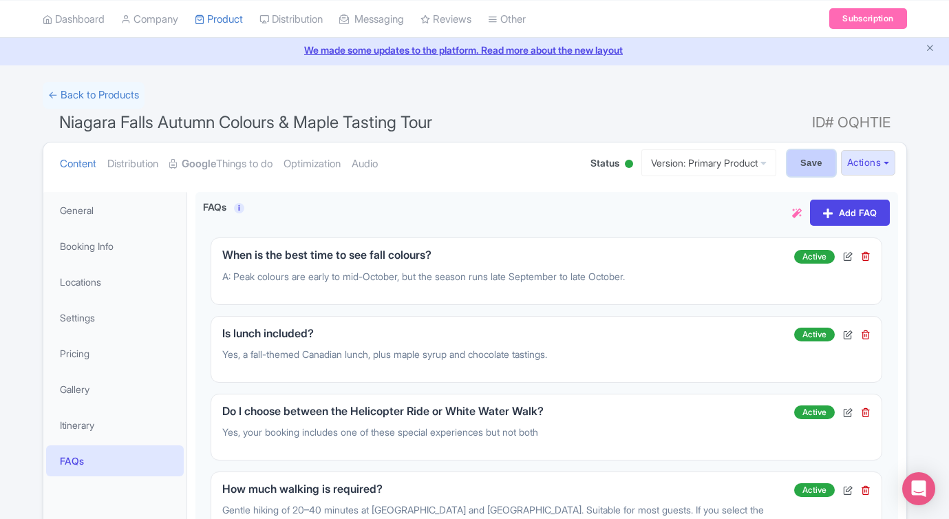
click at [798, 168] on input "Save" at bounding box center [811, 163] width 48 height 26
type input "Saving..."
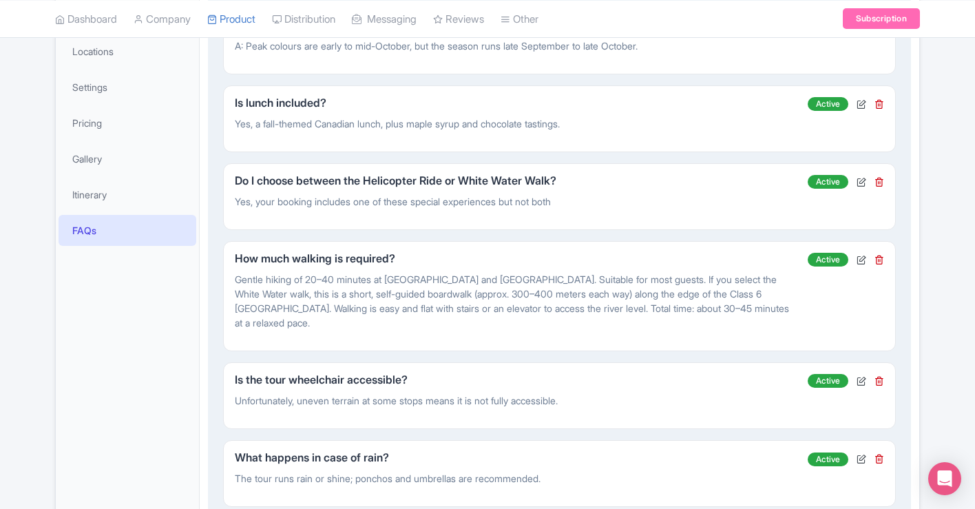
scroll to position [290, 0]
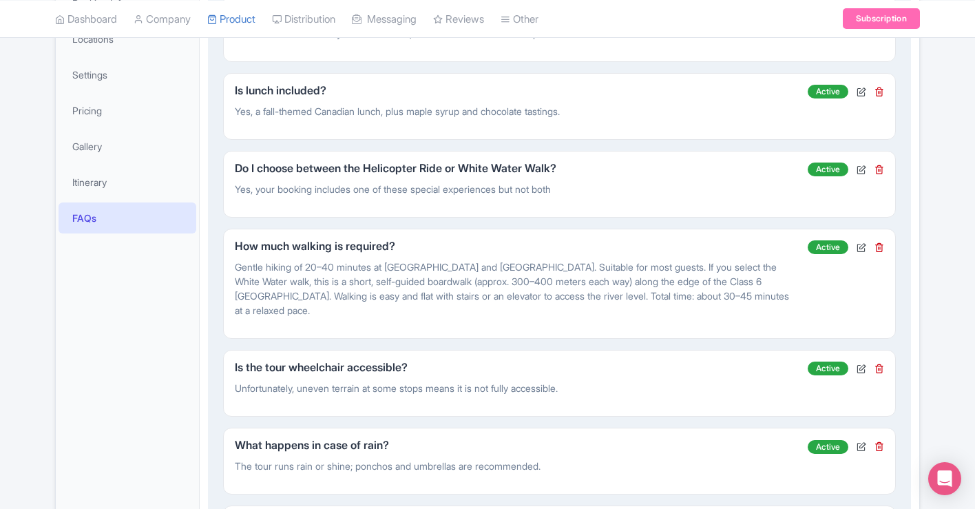
drag, startPoint x: 572, startPoint y: 191, endPoint x: 269, endPoint y: 200, distance: 303.0
click at [269, 200] on div "Do I choose between the Helicopter Ride or White Water Walk? Yes, your booking …" at bounding box center [521, 183] width 572 height 43
drag, startPoint x: 566, startPoint y: 189, endPoint x: 516, endPoint y: 184, distance: 50.5
click at [516, 184] on p "Yes, your booking includes one of these special experiences but not both" at bounding box center [515, 189] width 561 height 14
click at [588, 204] on div "Do I choose between the Helicopter Ride or White Water Walk? Yes, your booking …" at bounding box center [521, 183] width 572 height 43
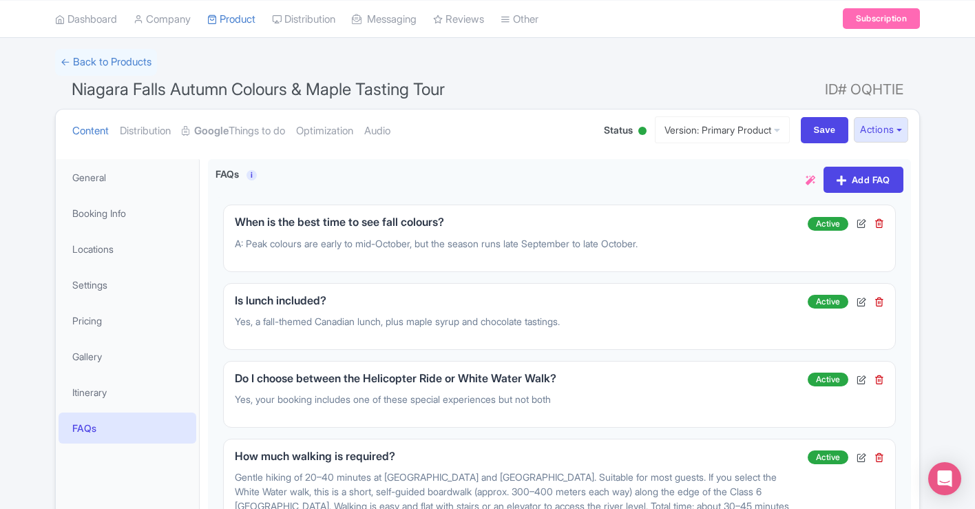
scroll to position [67, 0]
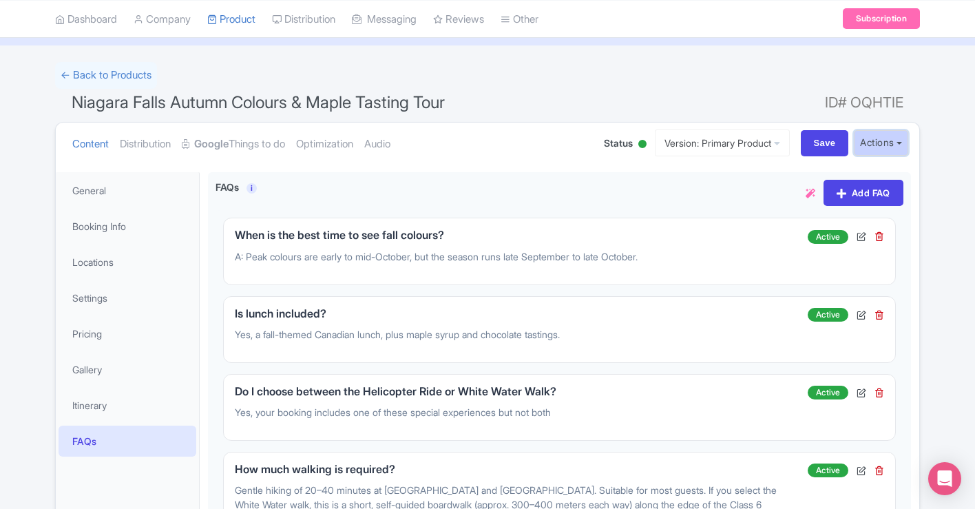
click at [886, 149] on button "Actions" at bounding box center [880, 142] width 54 height 25
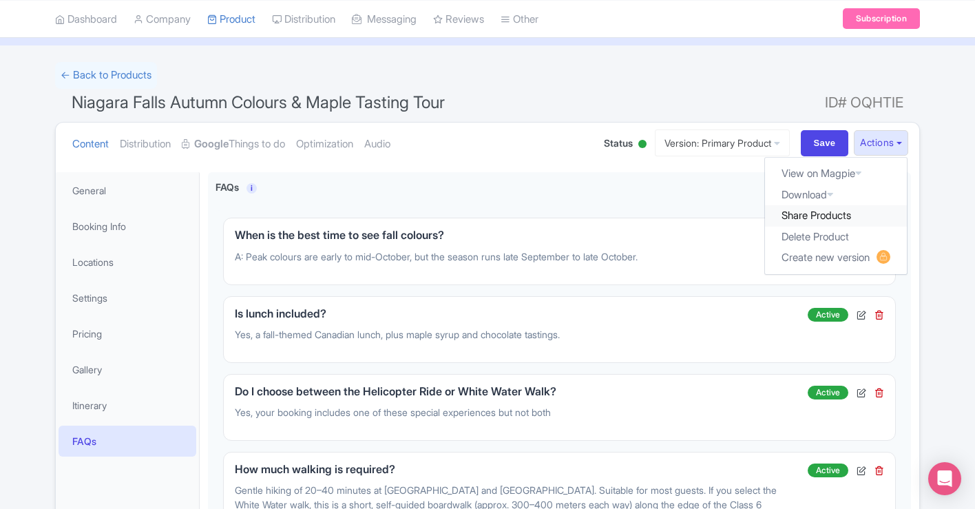
click at [798, 215] on link "Share Products" at bounding box center [836, 215] width 142 height 21
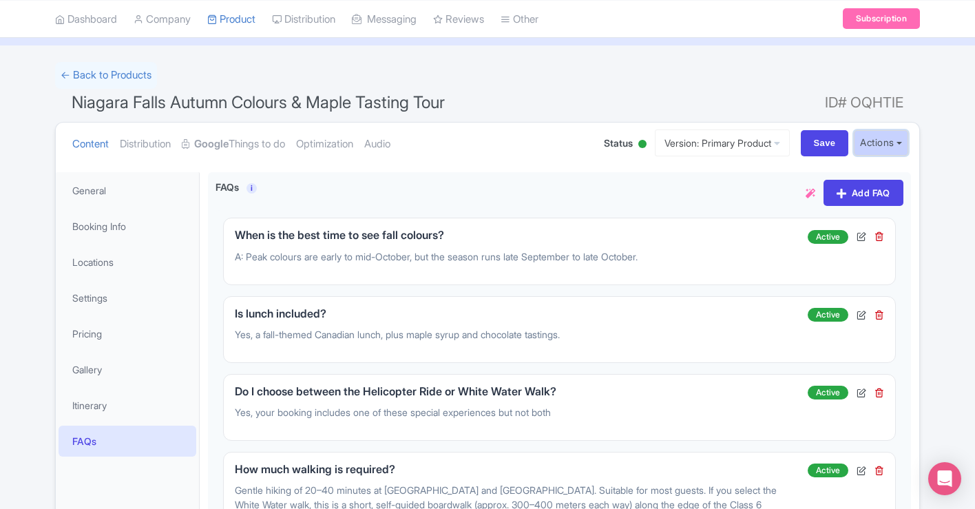
click at [876, 149] on button "Actions" at bounding box center [880, 142] width 54 height 25
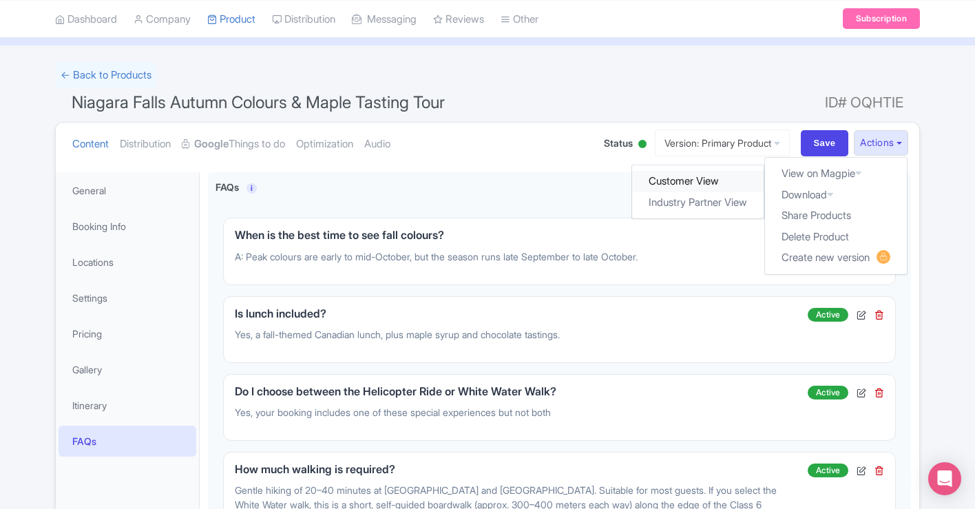
click at [715, 184] on link "Customer View" at bounding box center [697, 181] width 131 height 21
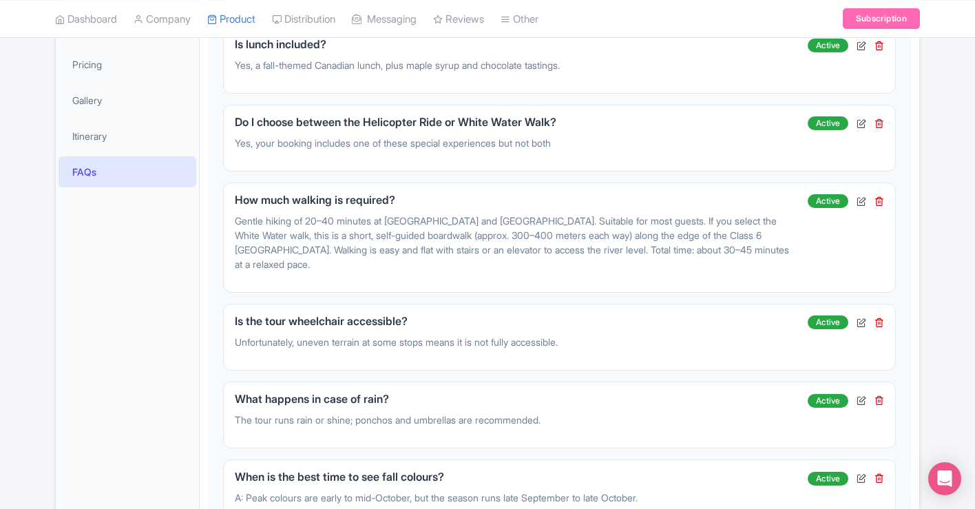
scroll to position [401, 0]
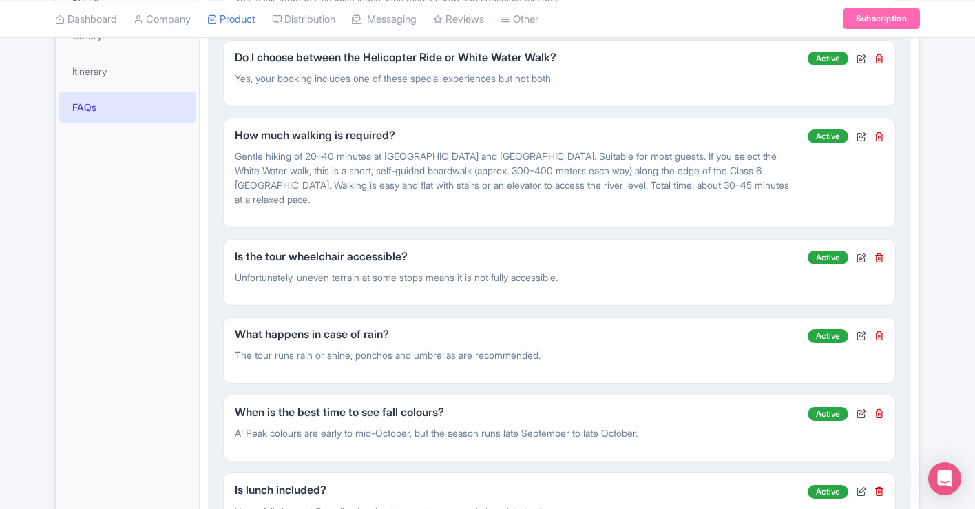
click at [588, 286] on div "Is the tour wheelchair accessible? Unfortunately, uneven terrain at some stops …" at bounding box center [521, 272] width 572 height 43
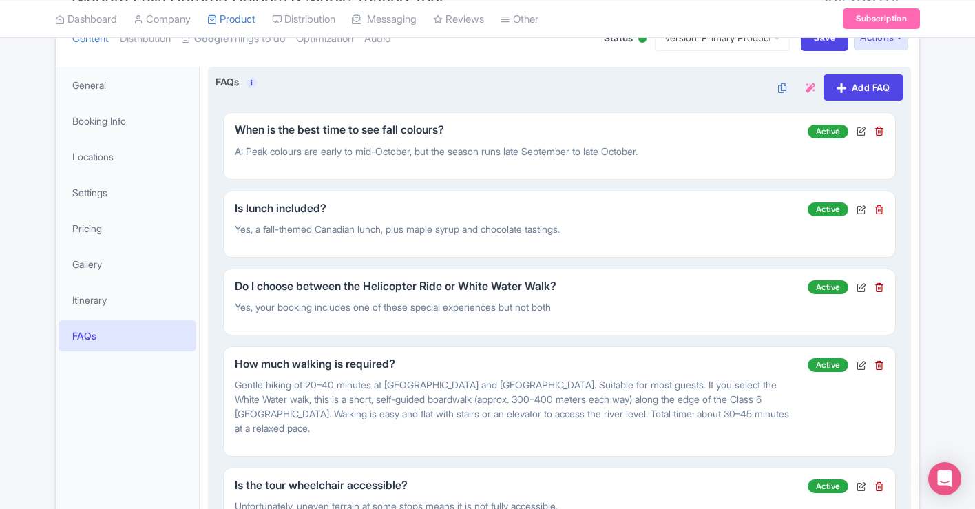
scroll to position [187, 0]
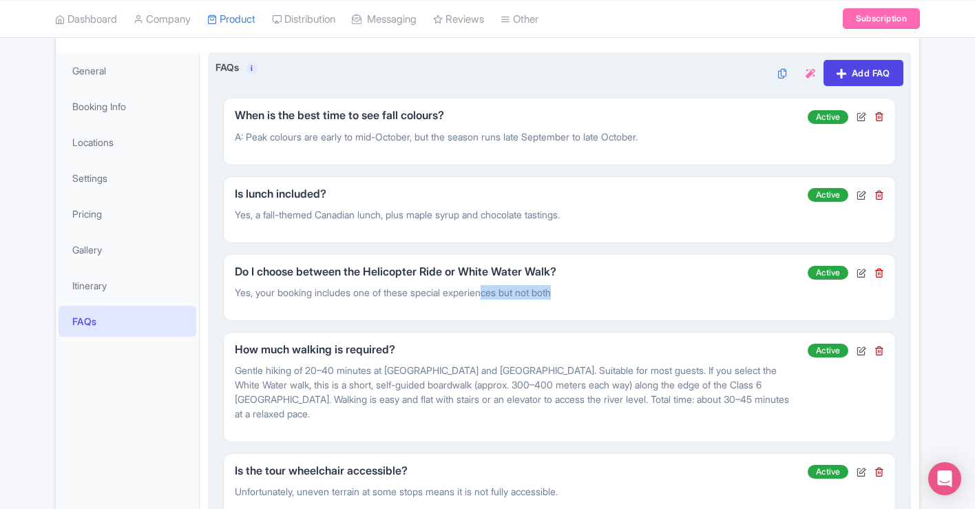
drag, startPoint x: 581, startPoint y: 289, endPoint x: 493, endPoint y: 288, distance: 87.4
click at [493, 288] on p "Yes, your booking includes one of these special experiences but not both" at bounding box center [515, 292] width 561 height 14
click at [588, 301] on div "Do I choose between the Helicopter Ride or White Water Walk? Yes, your booking …" at bounding box center [521, 287] width 572 height 43
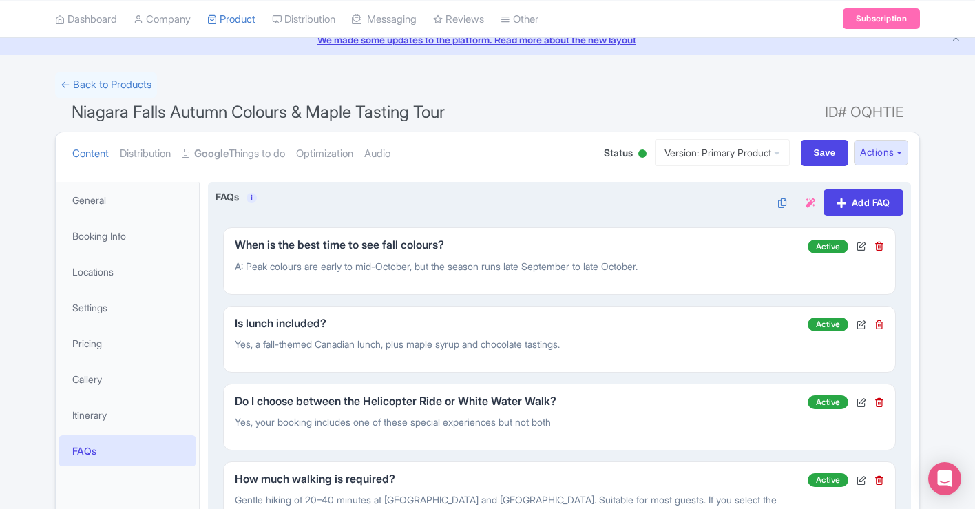
scroll to position [0, 0]
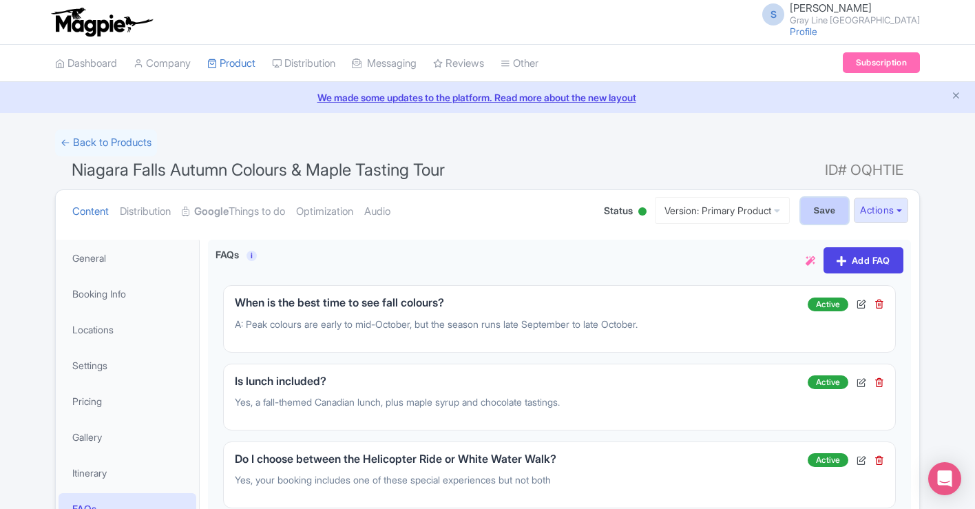
click at [824, 207] on input "Save" at bounding box center [824, 211] width 48 height 26
type input "Saving..."
click at [880, 209] on button "Actions" at bounding box center [880, 210] width 54 height 25
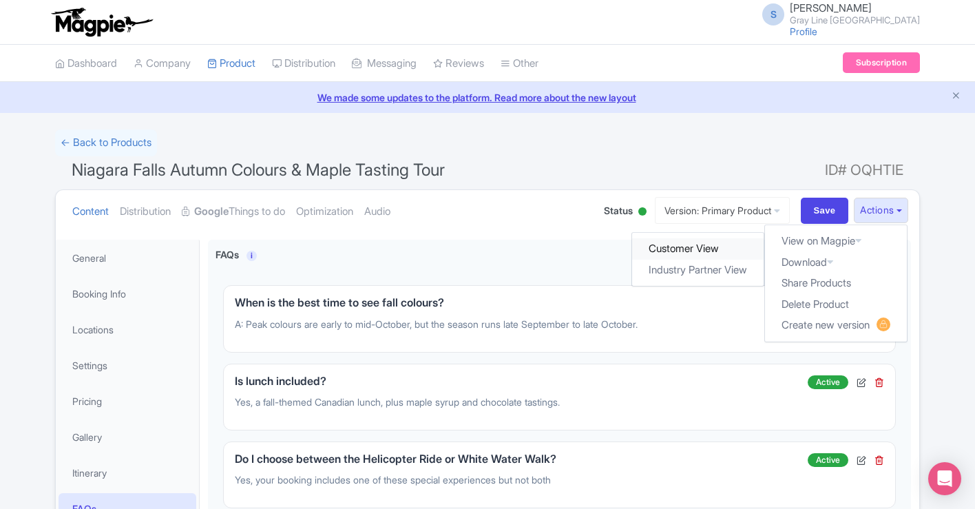
click at [707, 248] on link "Customer View" at bounding box center [697, 248] width 131 height 21
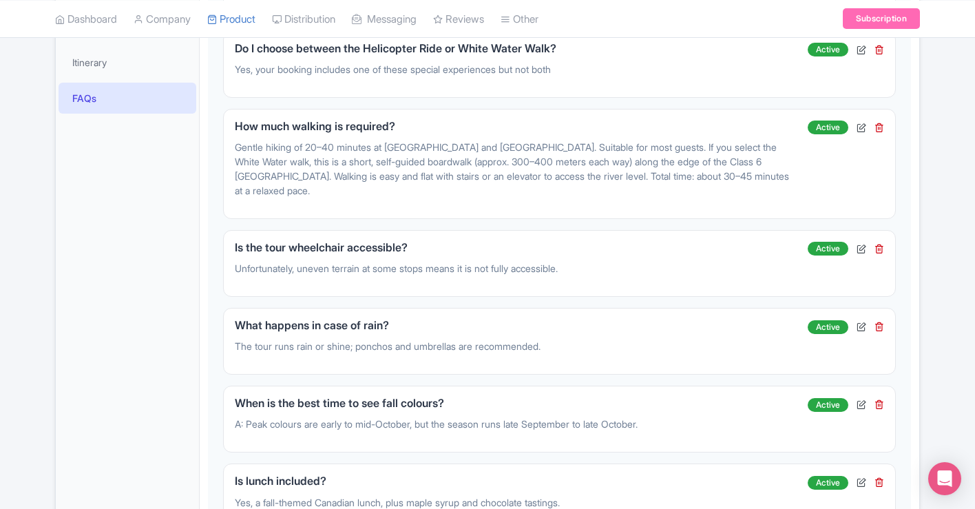
scroll to position [370, 0]
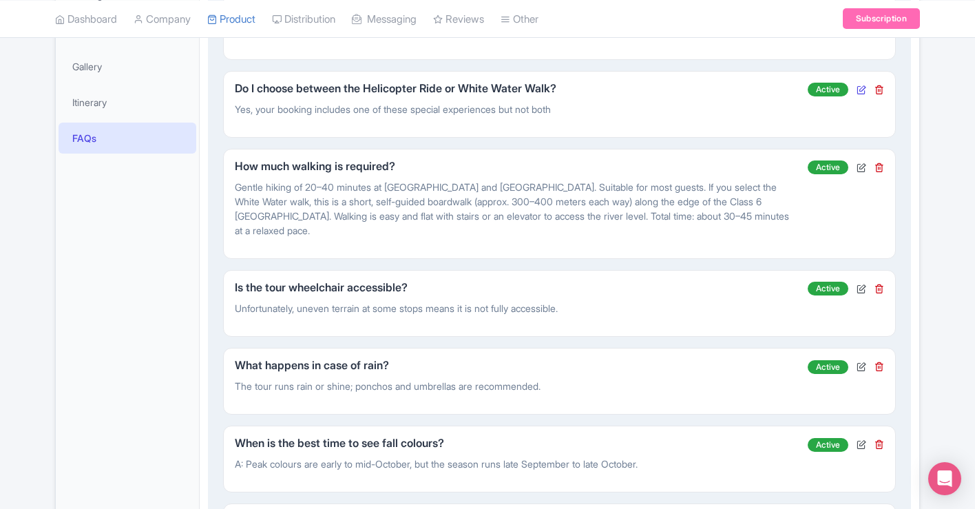
click at [859, 87] on icon at bounding box center [861, 90] width 10 height 10
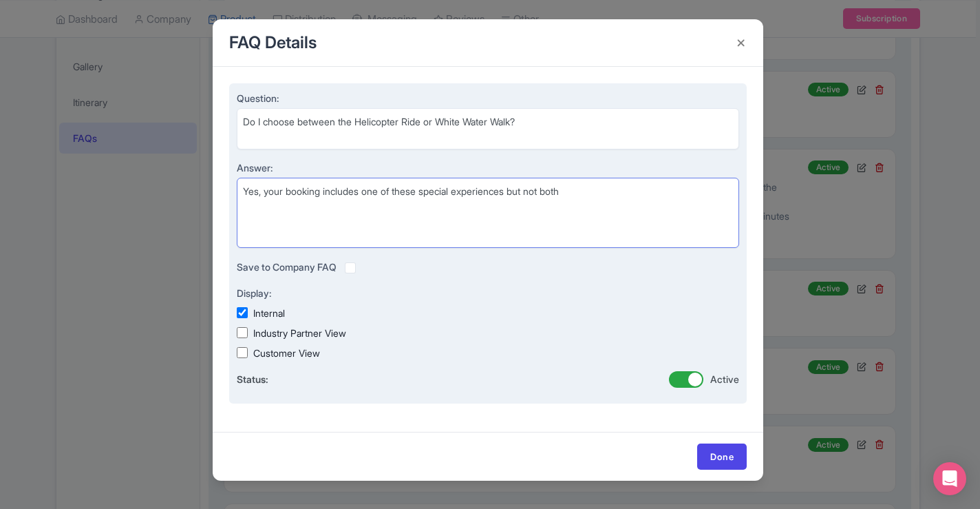
click at [603, 193] on textarea "Yes, your booking includes one of these special experiences but not both" at bounding box center [488, 213] width 502 height 70
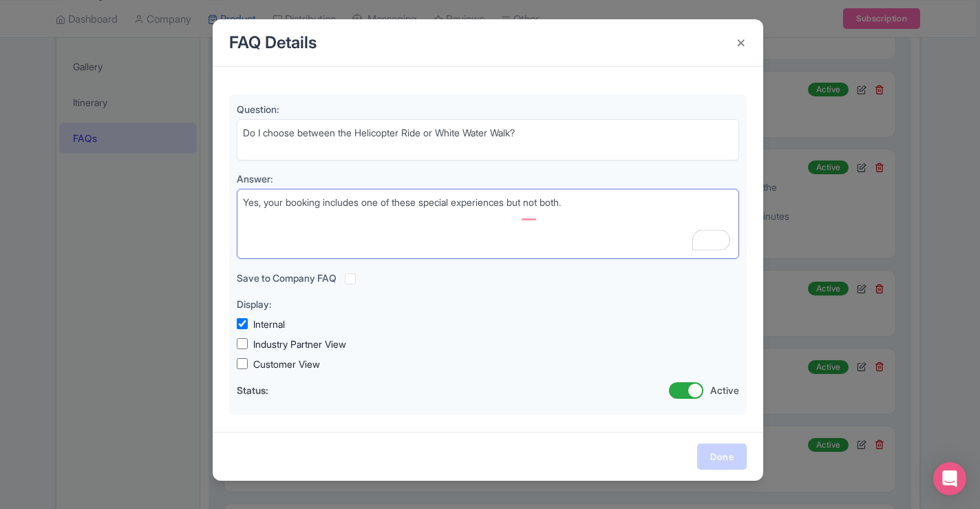
type textarea "Yes, your booking includes one of these special experiences but not both."
click at [725, 465] on link "Done" at bounding box center [722, 456] width 50 height 26
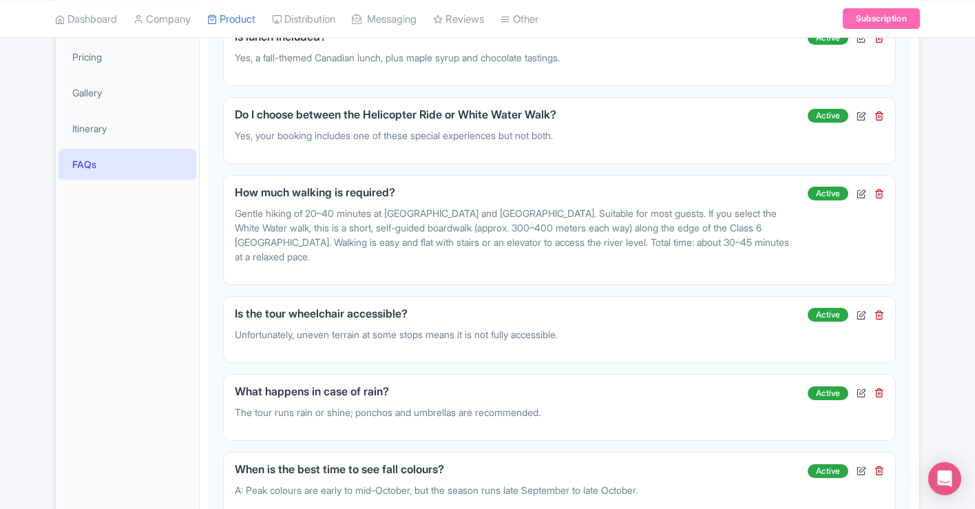
scroll to position [0, 0]
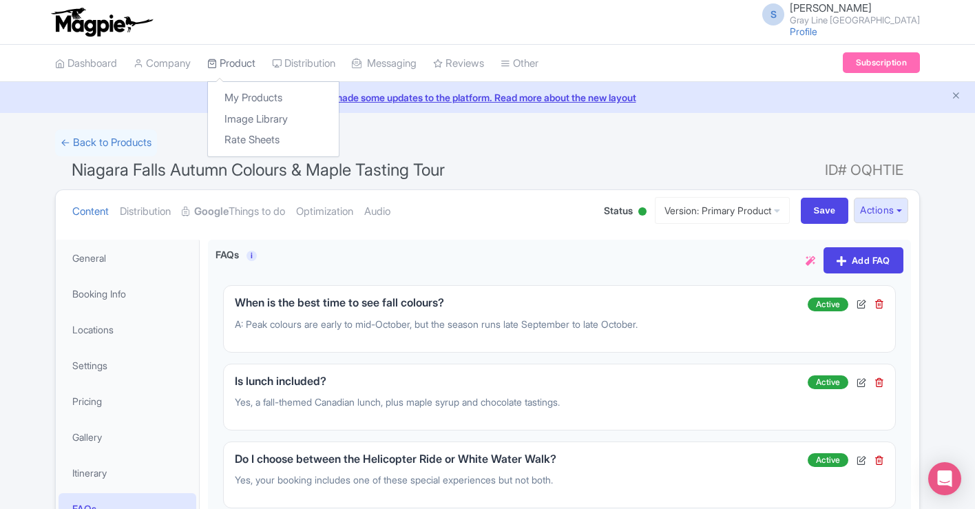
click at [225, 61] on link "Product" at bounding box center [231, 64] width 48 height 38
click at [246, 98] on link "My Products" at bounding box center [273, 97] width 131 height 21
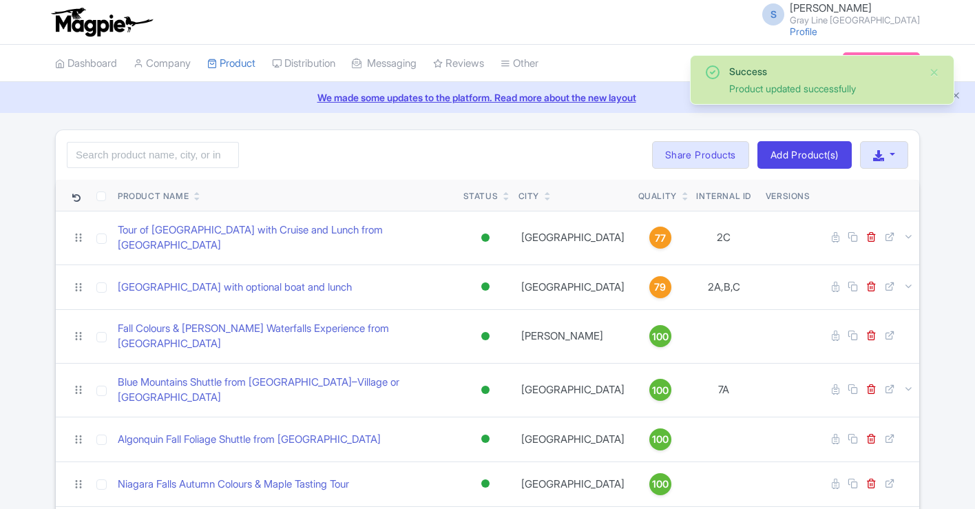
scroll to position [91, 0]
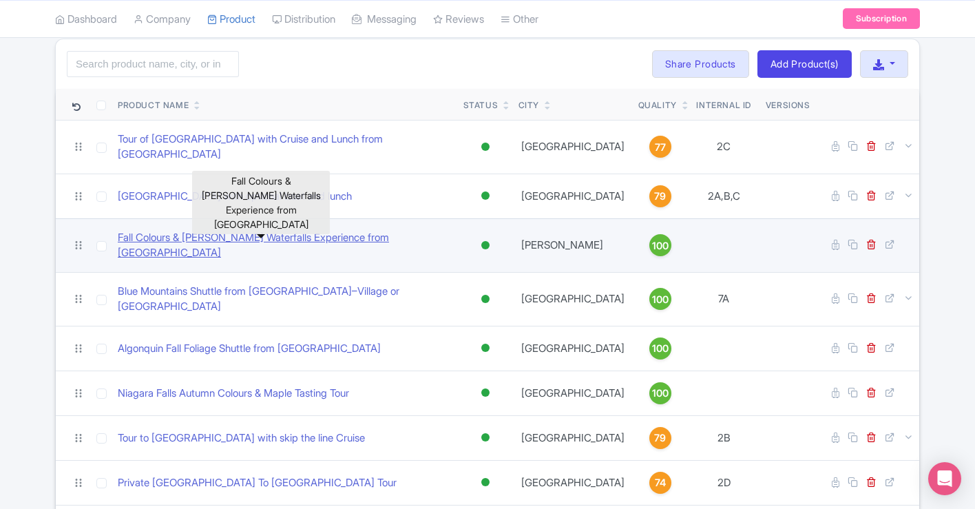
click at [342, 230] on link "Fall Colours & [PERSON_NAME] Waterfalls Experience from [GEOGRAPHIC_DATA]" at bounding box center [285, 245] width 334 height 31
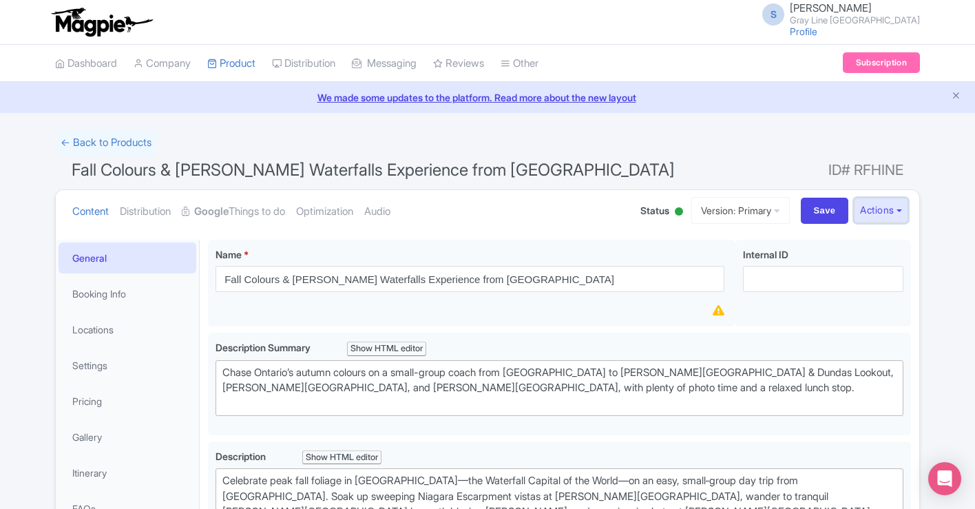
click at [875, 211] on button "Actions" at bounding box center [880, 210] width 54 height 25
click at [688, 250] on link "Customer View" at bounding box center [697, 248] width 131 height 21
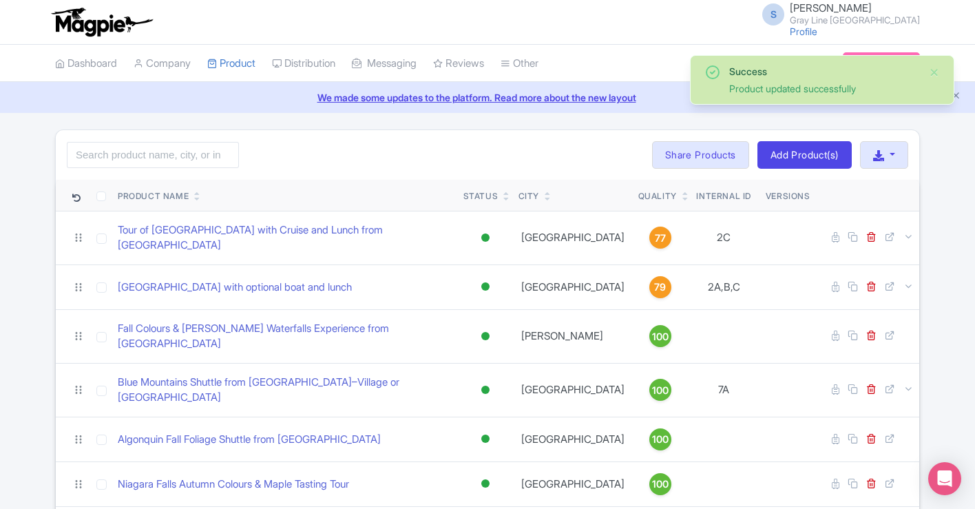
scroll to position [89, 0]
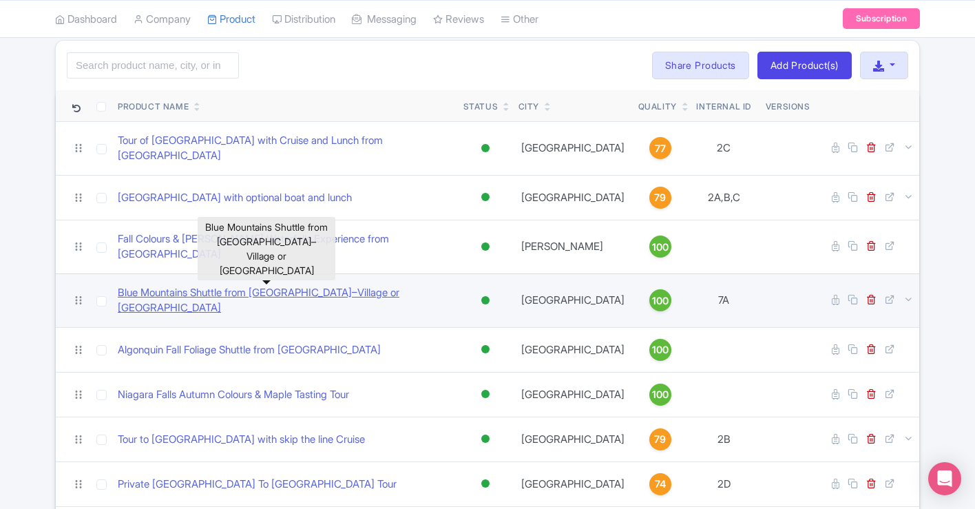
click at [327, 285] on link "Blue Mountains Shuttle from [GEOGRAPHIC_DATA]–Village or [GEOGRAPHIC_DATA]" at bounding box center [285, 300] width 334 height 31
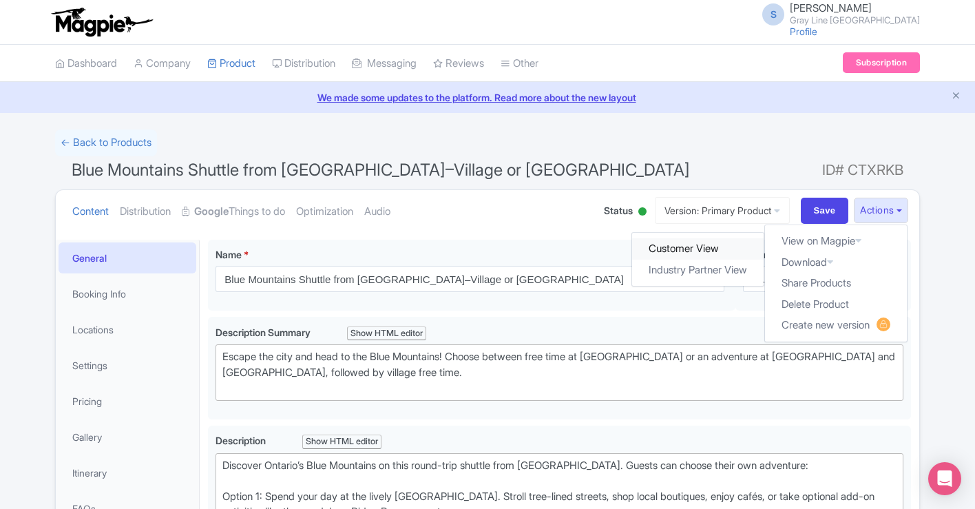
click at [703, 242] on link "Customer View" at bounding box center [697, 248] width 131 height 21
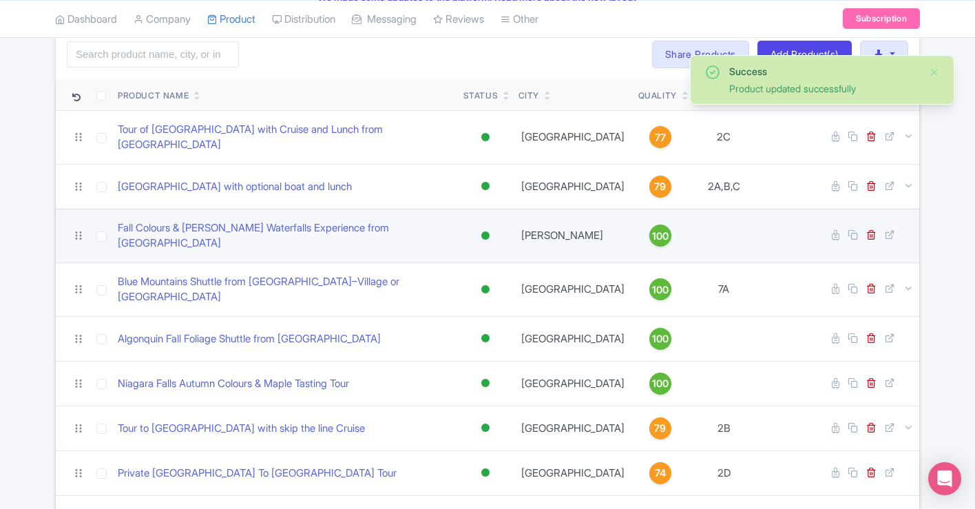
scroll to position [102, 0]
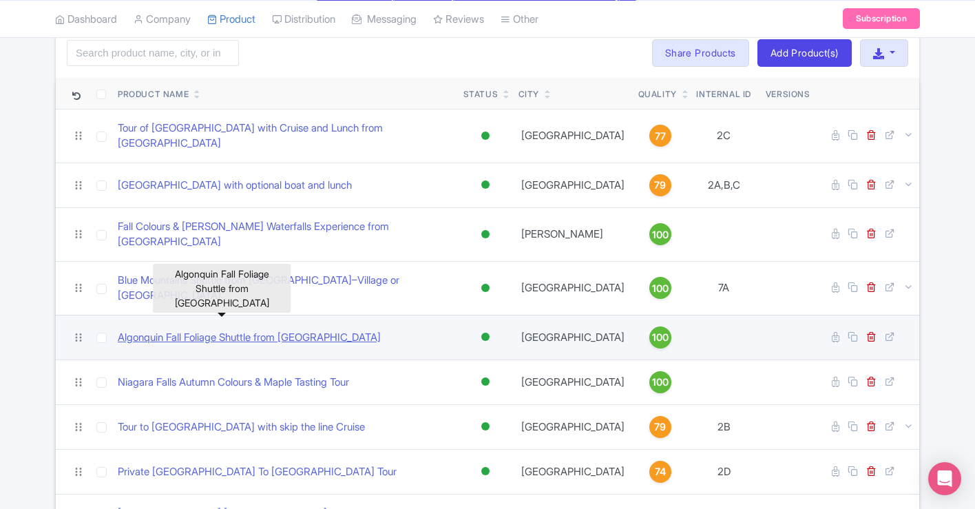
click at [286, 330] on link "Algonquin Fall Foliage Shuttle from Toronto" at bounding box center [249, 338] width 263 height 16
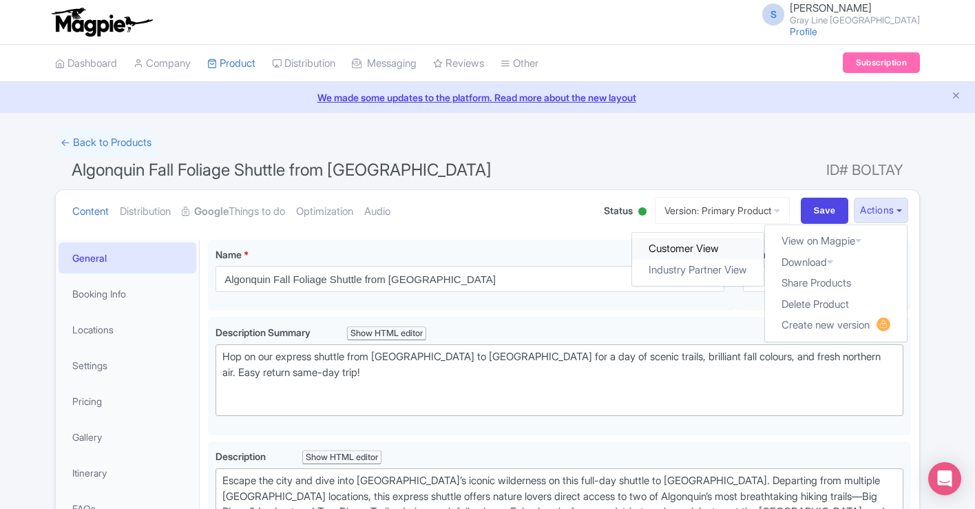
click at [700, 248] on link "Customer View" at bounding box center [697, 248] width 131 height 21
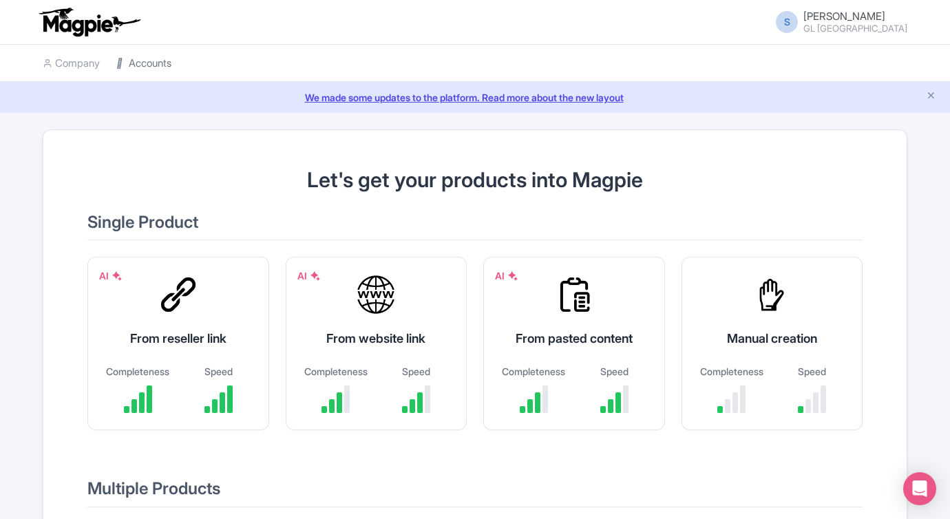
click at [145, 56] on link "Accounts" at bounding box center [143, 64] width 55 height 38
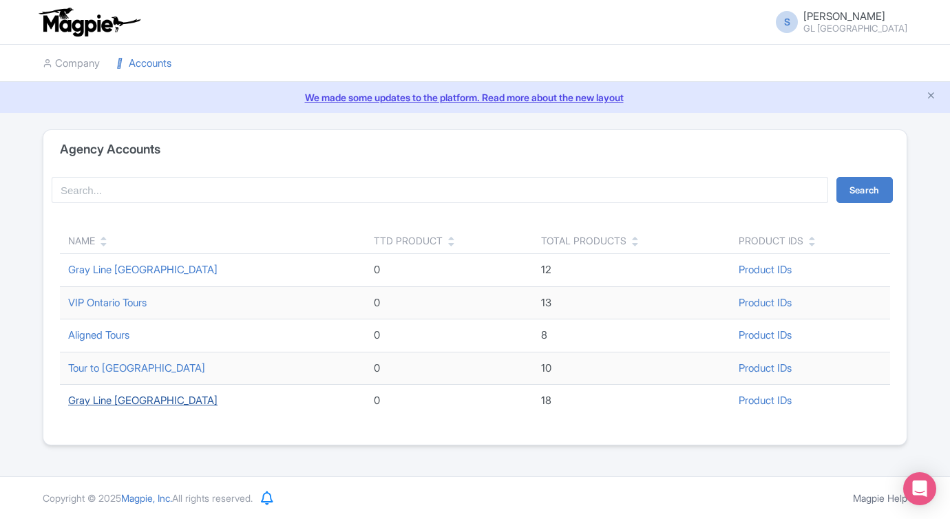
click at [118, 398] on link "Gray Line [GEOGRAPHIC_DATA]" at bounding box center [142, 400] width 149 height 13
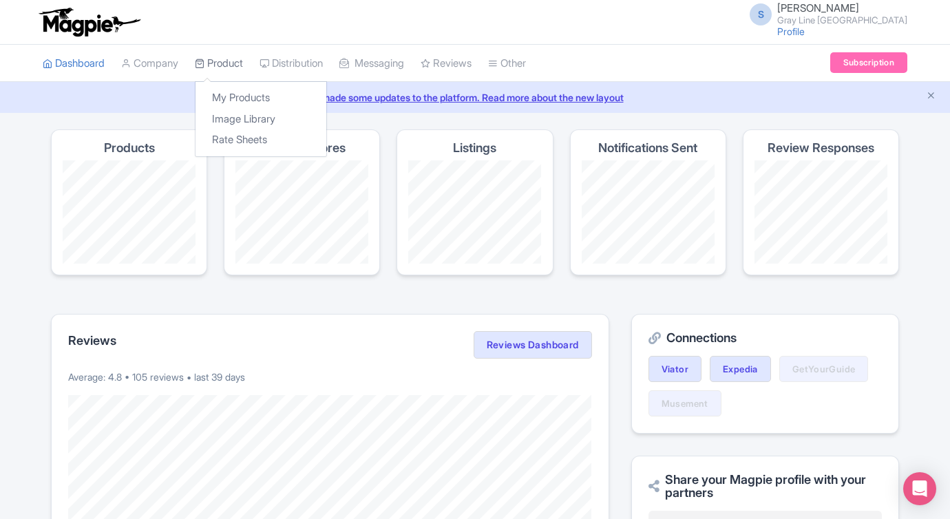
click at [237, 52] on link "Product" at bounding box center [219, 64] width 48 height 38
click at [242, 93] on link "My Products" at bounding box center [260, 97] width 131 height 21
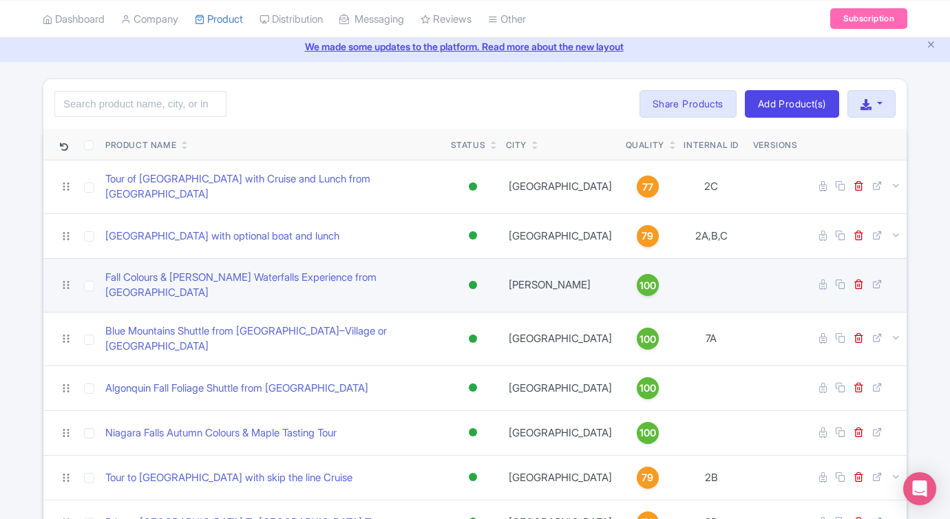
scroll to position [50, 0]
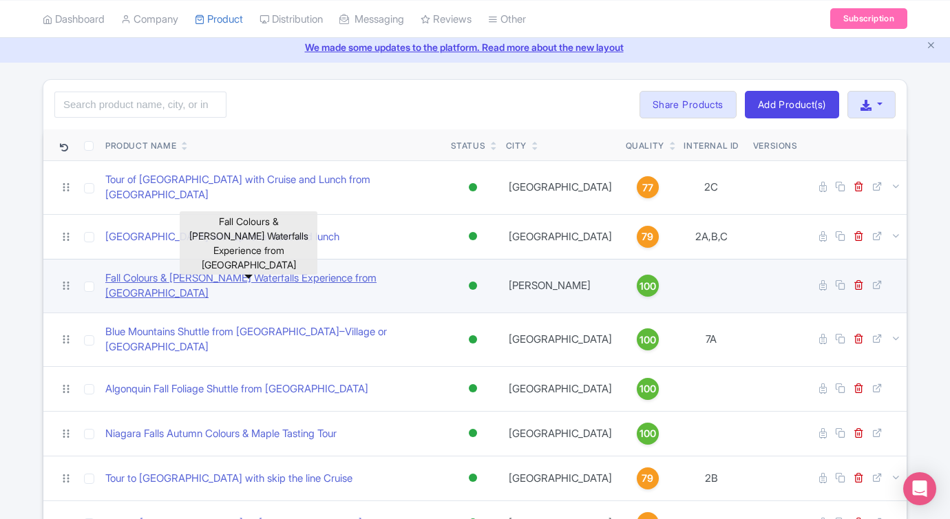
click at [224, 272] on link "Fall Colours & [PERSON_NAME] Waterfalls Experience from [GEOGRAPHIC_DATA]" at bounding box center [272, 285] width 334 height 31
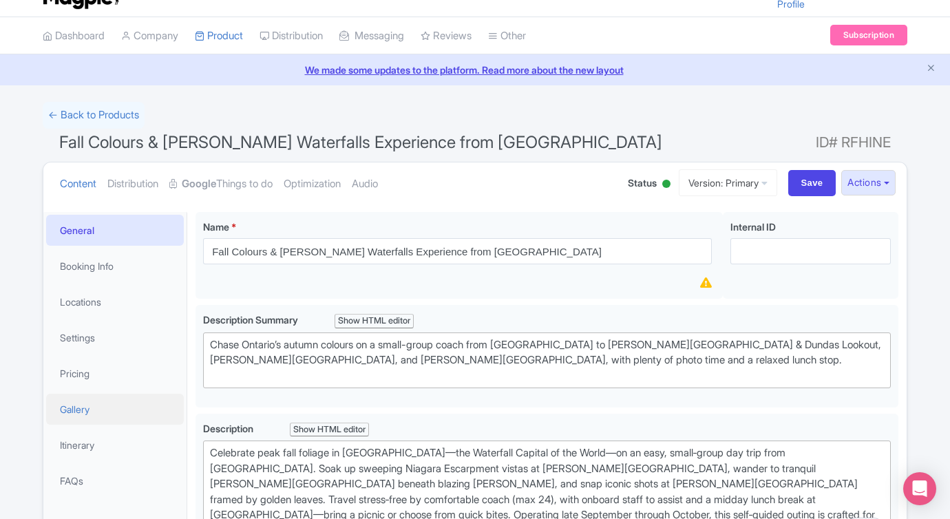
scroll to position [32, 0]
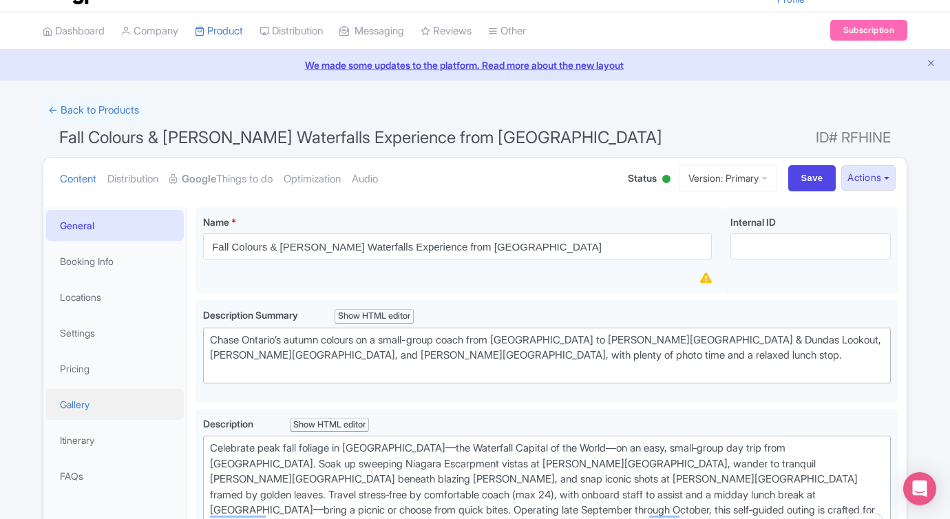
click at [83, 406] on link "Gallery" at bounding box center [115, 404] width 138 height 31
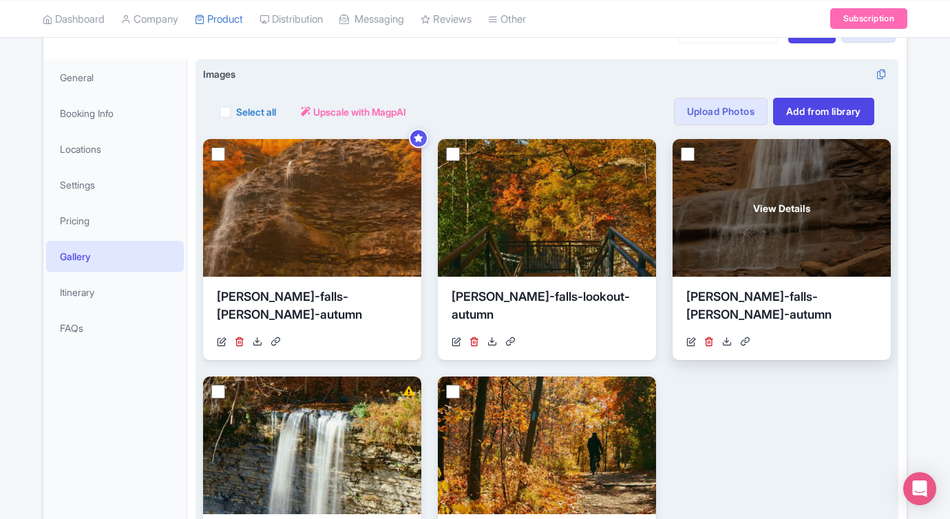
scroll to position [0, 0]
